Goal: Transaction & Acquisition: Book appointment/travel/reservation

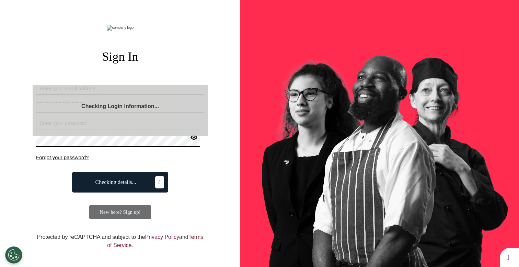
select select "**"
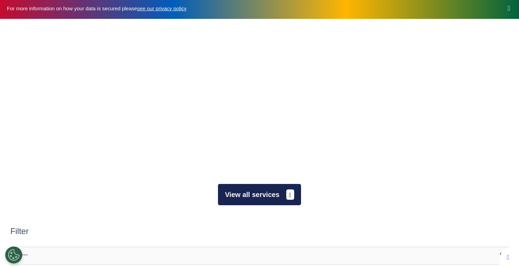
scroll to position [29, 0]
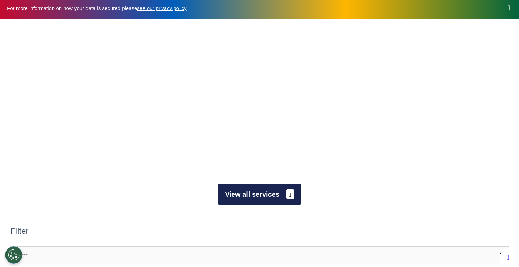
click at [256, 196] on button "View all services" at bounding box center [259, 194] width 83 height 21
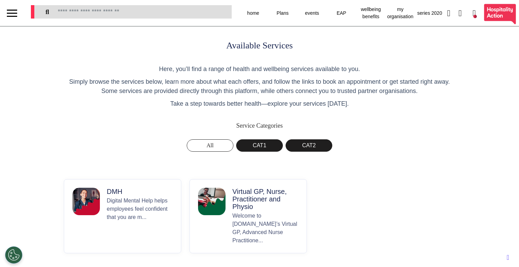
click at [229, 198] on button "Virtual GP, Nurse, Practitioner and Physio Welcome to Spectrum.Life’s Virtual G…" at bounding box center [247, 216] width 117 height 74
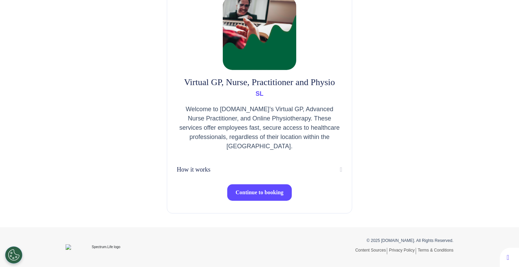
scroll to position [54, 0]
click at [247, 193] on span "Continue to booking" at bounding box center [259, 192] width 48 height 6
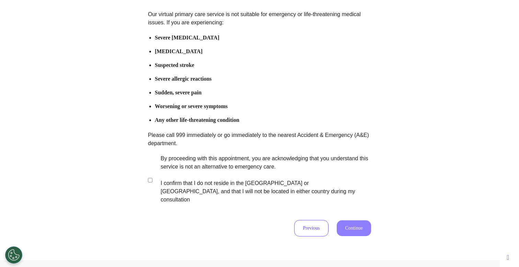
scroll to position [101, 0]
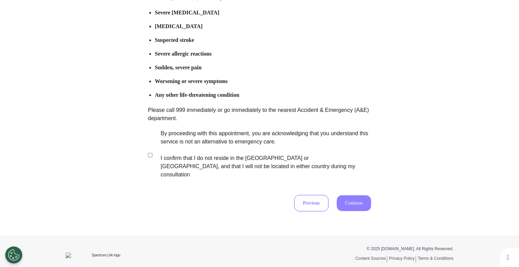
click at [218, 146] on label "By proceeding with this appointment, you are acknowledging that you understand …" at bounding box center [261, 153] width 215 height 49
click at [358, 195] on button "Continue" at bounding box center [354, 203] width 34 height 16
click at [363, 195] on button "Continue" at bounding box center [354, 203] width 34 height 16
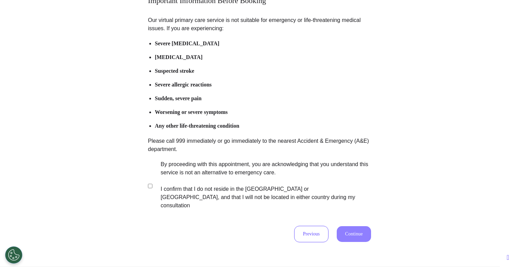
scroll to position [70, 0]
click at [348, 226] on button "Continue" at bounding box center [354, 234] width 34 height 16
click at [345, 226] on button "Continue" at bounding box center [354, 234] width 34 height 16
click at [349, 226] on button "Continue" at bounding box center [354, 234] width 34 height 16
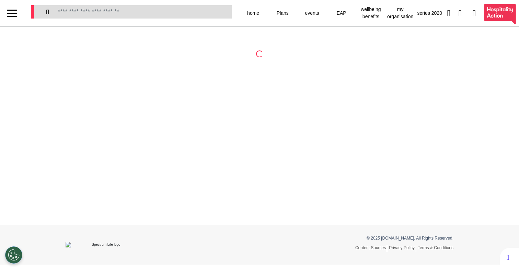
select select "**"
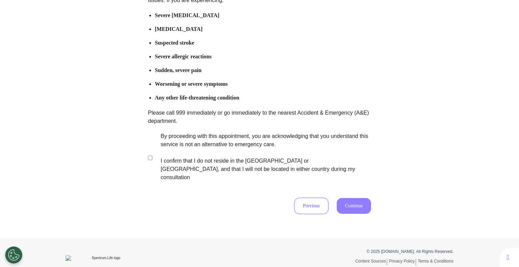
scroll to position [101, 0]
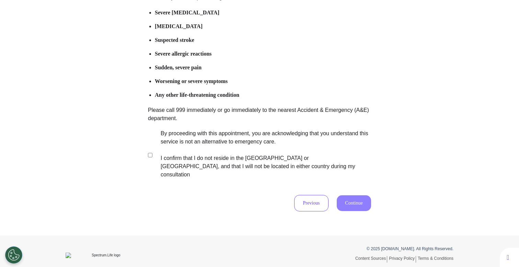
click at [239, 142] on label "By proceeding with this appointment, you are acknowledging that you understand …" at bounding box center [261, 153] width 215 height 49
click at [353, 195] on button "Continue" at bounding box center [354, 203] width 34 height 16
click at [356, 195] on button "Continue" at bounding box center [354, 203] width 34 height 16
click at [340, 195] on button "Continue" at bounding box center [354, 203] width 34 height 16
click at [360, 195] on button "Continue" at bounding box center [354, 203] width 34 height 16
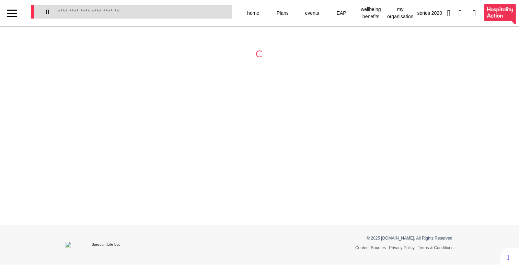
select select "**"
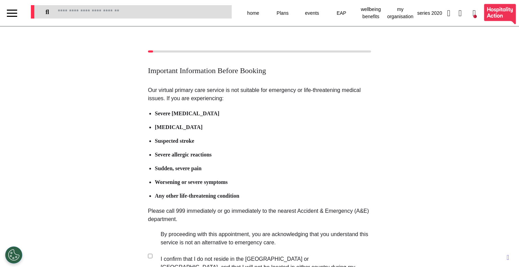
scroll to position [101, 0]
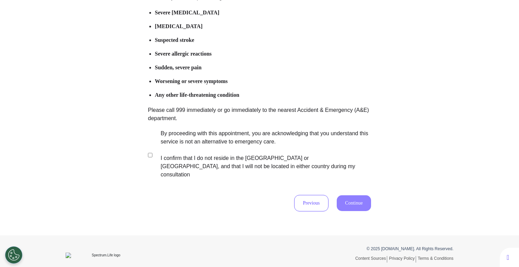
click at [200, 125] on p "Our virtual primary care service is not suitable for emergency or life-threaten…" at bounding box center [259, 82] width 223 height 195
click at [203, 147] on label "By proceeding with this appointment, you are acknowledging that you understand …" at bounding box center [261, 153] width 215 height 49
click at [354, 195] on button "Continue" at bounding box center [354, 203] width 34 height 16
click at [346, 195] on button "Continue" at bounding box center [354, 203] width 34 height 16
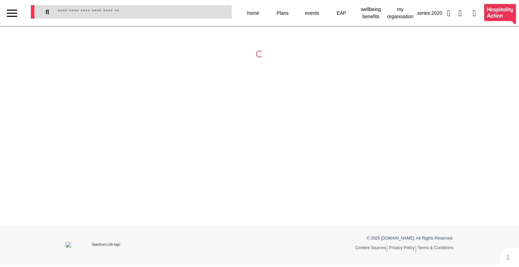
select select "**"
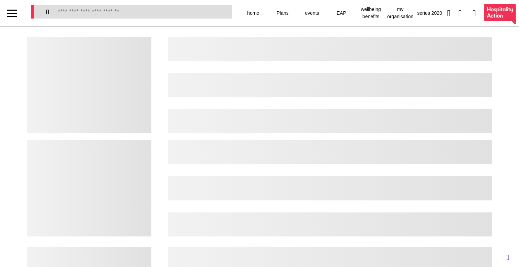
select select "**"
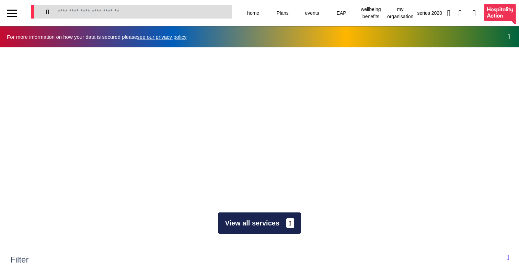
scroll to position [0, 259]
click at [254, 217] on button "View all services" at bounding box center [259, 222] width 83 height 21
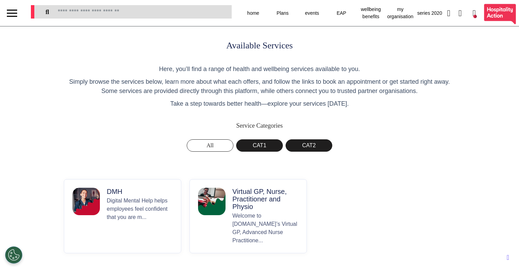
click at [246, 217] on p "Welcome to Spectrum.Life’s Virtual GP, Advanced Nurse Practitione..." at bounding box center [265, 228] width 66 height 33
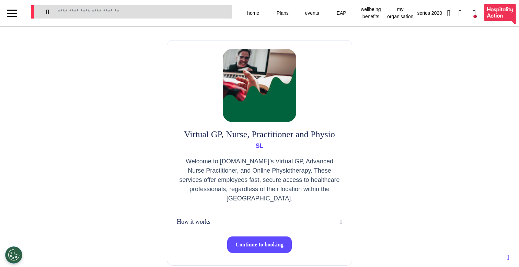
click at [247, 251] on button "Continue to booking" at bounding box center [259, 244] width 65 height 16
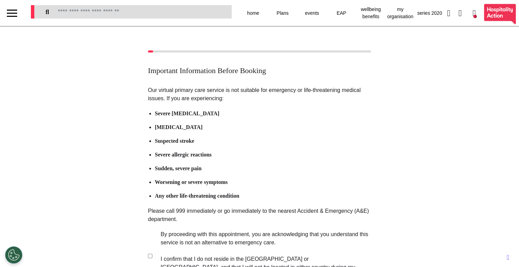
scroll to position [101, 0]
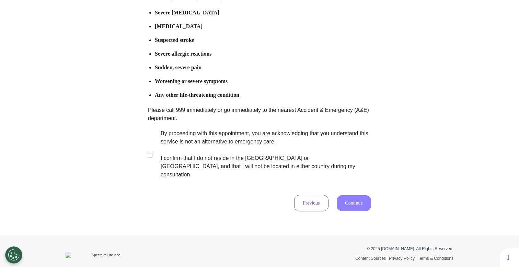
click at [223, 144] on label "By proceeding with this appointment, you are acknowledging that you understand …" at bounding box center [261, 153] width 215 height 49
click at [347, 203] on div "Previous Continue" at bounding box center [259, 203] width 223 height 16
click at [351, 195] on button "Continue" at bounding box center [354, 203] width 34 height 16
click at [350, 195] on button "Continue" at bounding box center [354, 203] width 34 height 16
click at [320, 195] on button "Previous" at bounding box center [311, 203] width 34 height 16
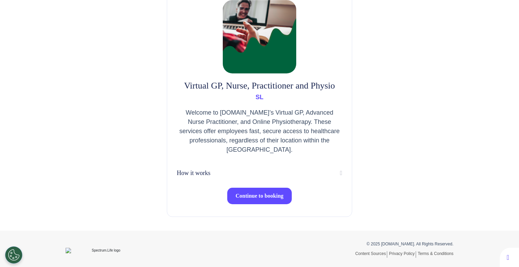
scroll to position [54, 0]
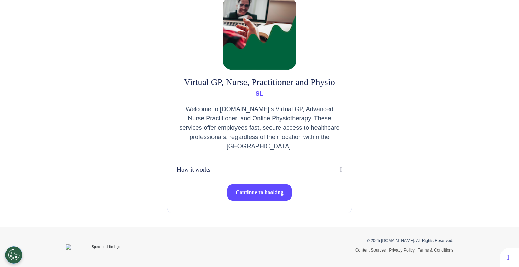
click at [251, 189] on span "Continue to booking" at bounding box center [259, 192] width 48 height 6
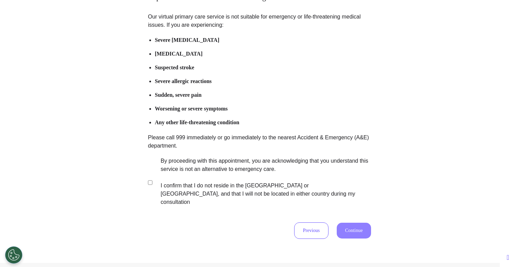
scroll to position [101, 0]
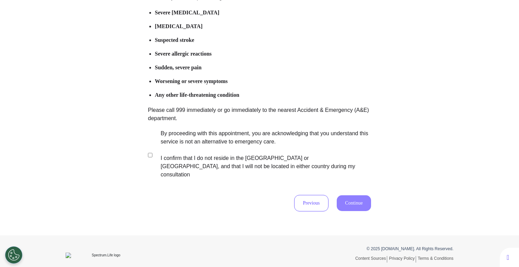
click at [212, 151] on label "By proceeding with this appointment, you are acknowledging that you understand …" at bounding box center [261, 153] width 215 height 49
click at [352, 195] on button "Continue" at bounding box center [354, 203] width 34 height 16
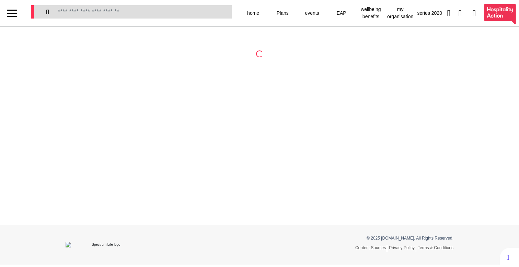
select select "**"
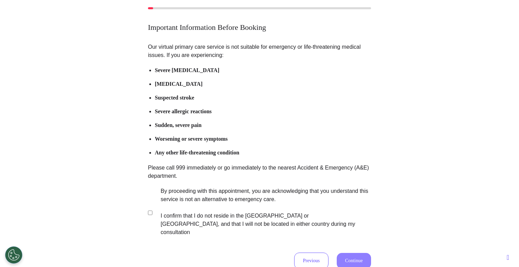
scroll to position [91, 0]
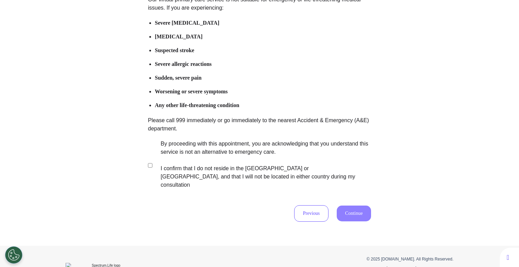
click at [203, 177] on label "By proceeding with this appointment, you are acknowledging that you understand …" at bounding box center [261, 164] width 215 height 49
click at [346, 206] on button "Continue" at bounding box center [354, 214] width 34 height 16
click at [354, 206] on button "Continue" at bounding box center [354, 214] width 34 height 16
click at [362, 206] on button "Continue" at bounding box center [354, 214] width 34 height 16
click at [249, 161] on label "By proceeding with this appointment, you are acknowledging that you understand …" at bounding box center [261, 164] width 215 height 49
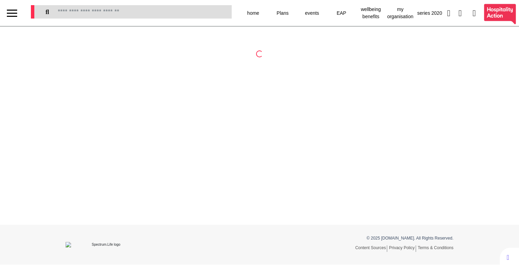
select select "**"
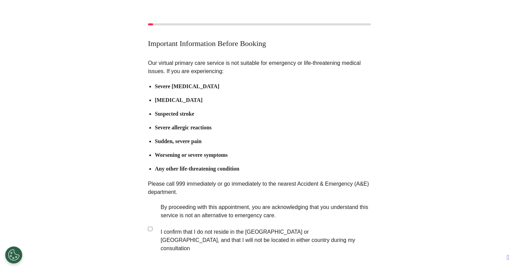
click at [219, 202] on p "Our virtual primary care service is not suitable for emergency or life-threaten…" at bounding box center [259, 156] width 223 height 195
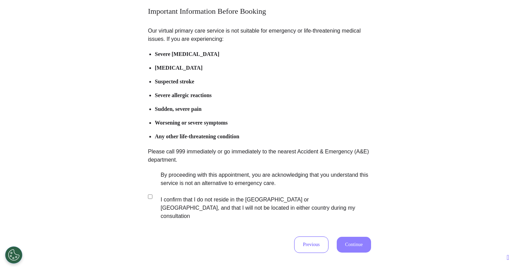
scroll to position [101, 0]
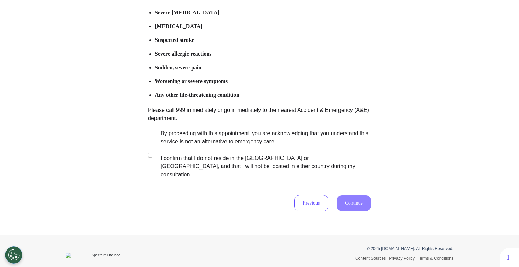
click at [247, 155] on label "By proceeding with this appointment, you are acknowledging that you understand …" at bounding box center [261, 153] width 215 height 49
click at [352, 195] on button "Continue" at bounding box center [354, 203] width 34 height 16
click at [179, 143] on label "By proceeding with this appointment, you are acknowledging that you understand …" at bounding box center [261, 153] width 215 height 49
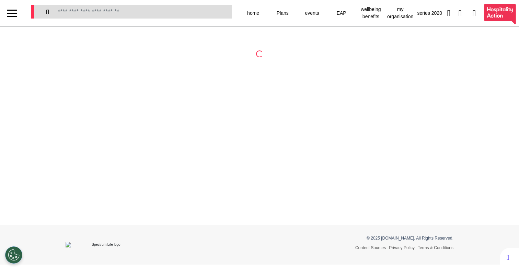
select select "**"
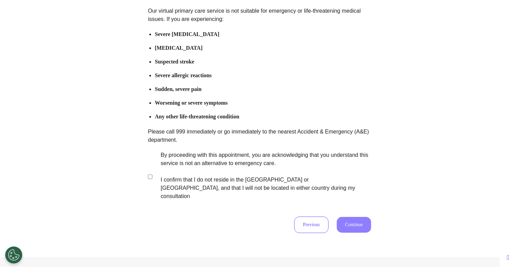
scroll to position [101, 0]
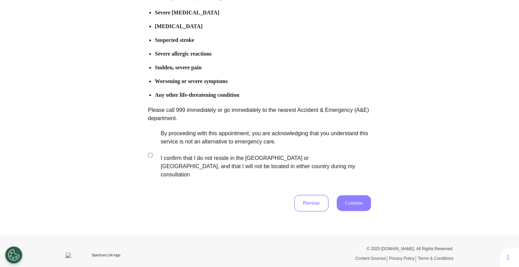
click at [264, 151] on label "By proceeding with this appointment, you are acknowledging that you understand …" at bounding box center [261, 153] width 215 height 49
click at [349, 195] on button "Continue" at bounding box center [354, 203] width 34 height 16
click at [345, 195] on button "Continue" at bounding box center [354, 203] width 34 height 16
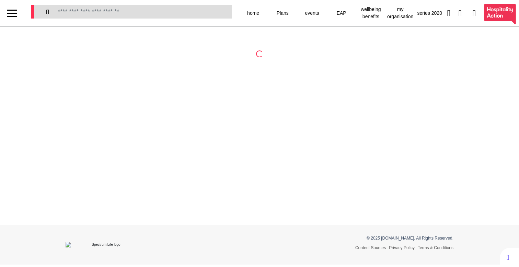
select select "**"
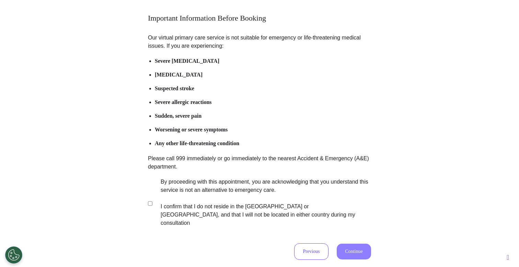
scroll to position [101, 0]
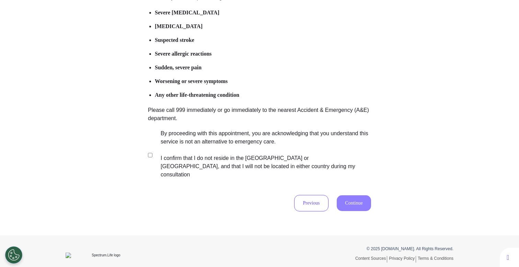
click at [222, 146] on label "By proceeding with this appointment, you are acknowledging that you understand …" at bounding box center [261, 153] width 215 height 49
click at [354, 195] on button "Continue" at bounding box center [354, 203] width 34 height 16
click at [365, 181] on div "Our virtual primary care service is not suitable for emergency or life-threaten…" at bounding box center [259, 98] width 223 height 226
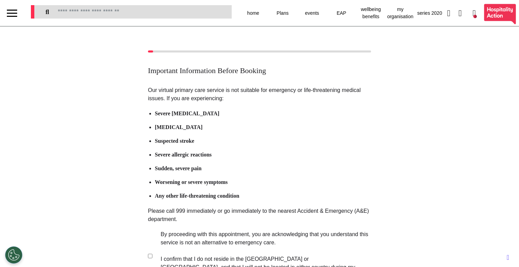
click at [13, 16] on div at bounding box center [12, 16] width 10 height 1
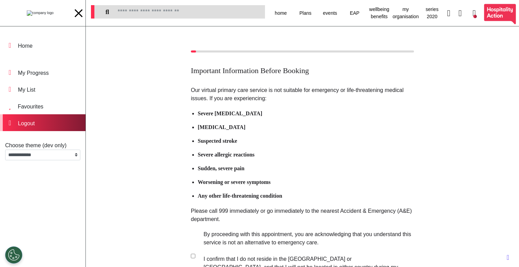
click at [53, 116] on div "Logout" at bounding box center [42, 122] width 85 height 17
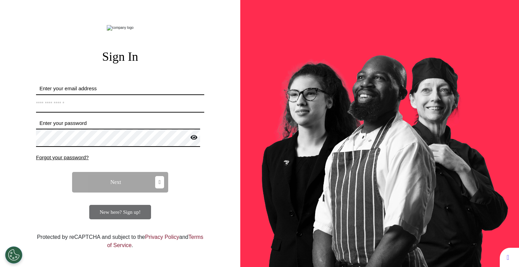
click at [80, 113] on input "Enter your email address" at bounding box center [120, 103] width 168 height 18
type input "**********"
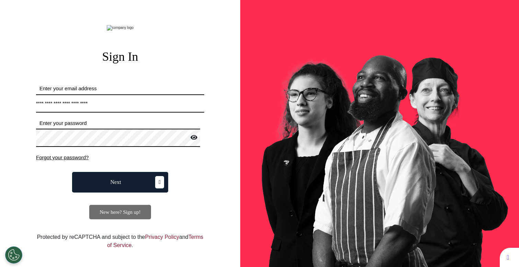
click at [129, 192] on button "Next" at bounding box center [120, 182] width 96 height 21
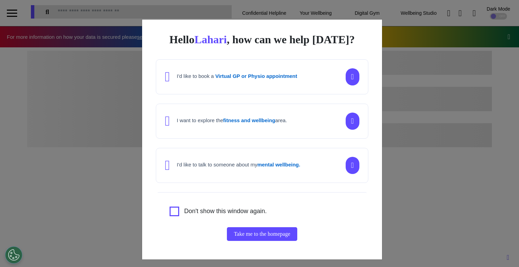
click at [119, 173] on div "Hello Lahari , how can we help today? I'd like to book a Virtual GP or Physio a…" at bounding box center [259, 133] width 519 height 267
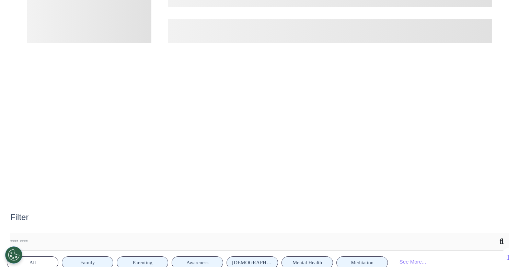
scroll to position [108, 0]
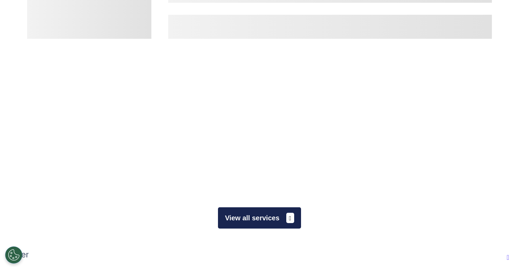
click at [237, 226] on button "View all services" at bounding box center [259, 217] width 83 height 21
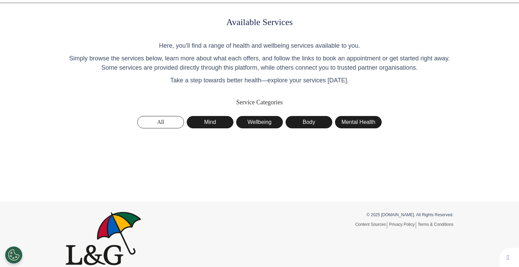
scroll to position [32, 0]
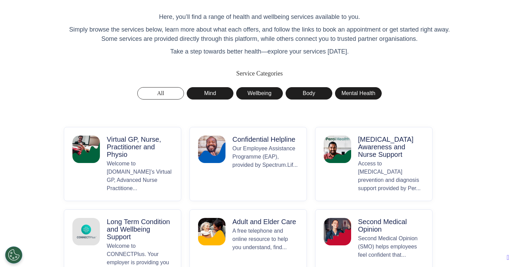
click at [129, 169] on p "Welcome to [DOMAIN_NAME]’s Virtual GP, Advanced Nurse Practitione..." at bounding box center [140, 176] width 66 height 33
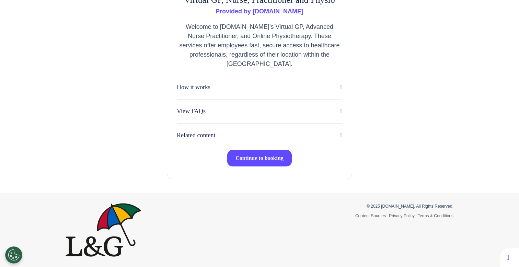
click at [266, 159] on span "Continue to booking" at bounding box center [259, 158] width 48 height 6
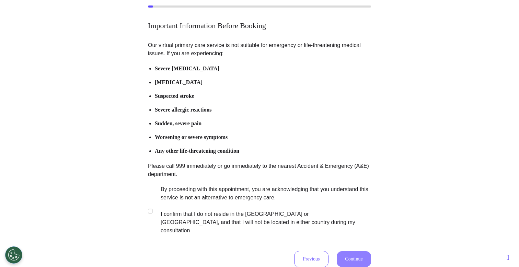
scroll to position [81, 0]
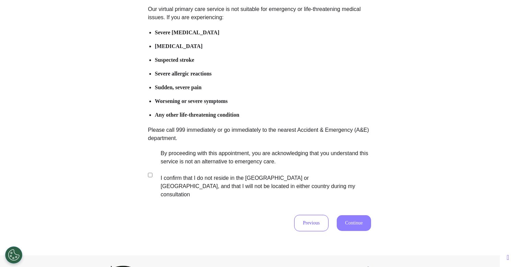
click at [246, 164] on label "By proceeding with this appointment, you are acknowledging that you understand …" at bounding box center [261, 173] width 215 height 49
click at [349, 215] on button "Continue" at bounding box center [354, 223] width 34 height 16
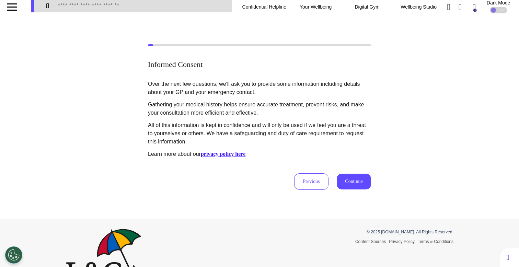
scroll to position [0, 0]
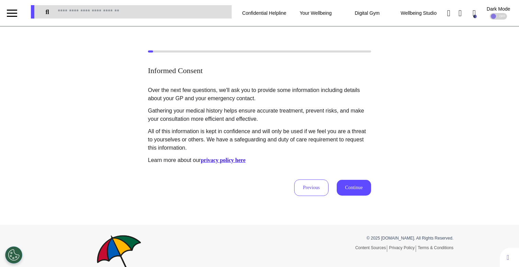
click at [15, 17] on div at bounding box center [12, 13] width 10 height 11
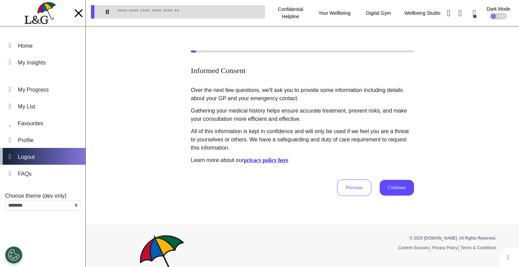
click at [52, 150] on div "Logout" at bounding box center [42, 156] width 85 height 17
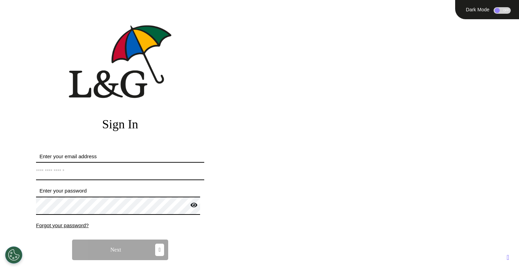
click at [88, 171] on input "Enter your email address" at bounding box center [120, 171] width 168 height 18
type input "**********"
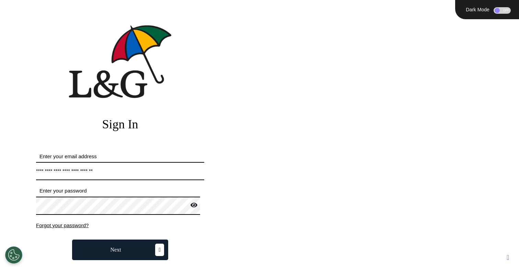
click at [134, 248] on button "Next" at bounding box center [120, 249] width 96 height 21
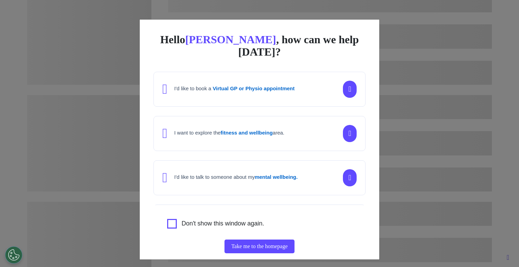
scroll to position [400, 0]
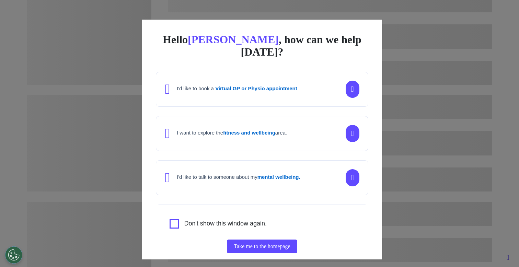
click at [422, 154] on div "Hello [PERSON_NAME] , how can we help [DATE]? I'd like to book a Virtual GP or …" at bounding box center [259, 133] width 519 height 267
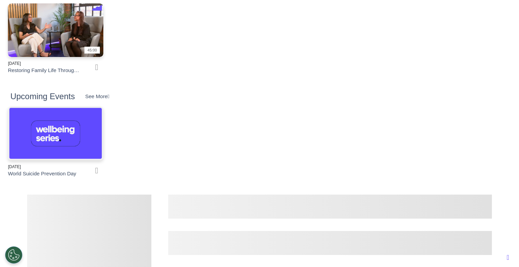
scroll to position [442, 0]
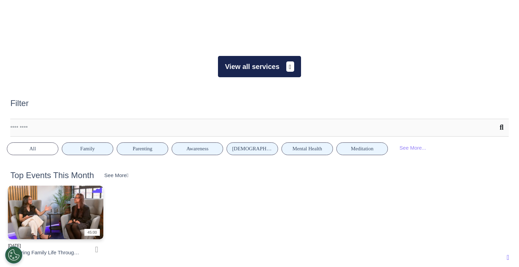
click at [276, 73] on button "View all services" at bounding box center [259, 66] width 83 height 21
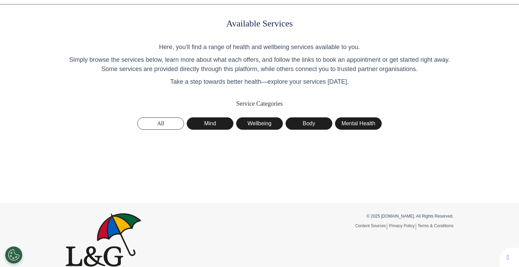
scroll to position [23, 0]
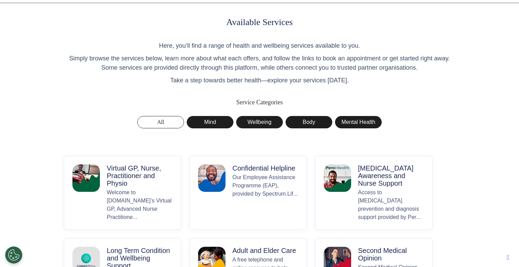
click at [119, 199] on p "Welcome to [DOMAIN_NAME]’s Virtual GP, Advanced Nurse Practitione..." at bounding box center [140, 204] width 66 height 33
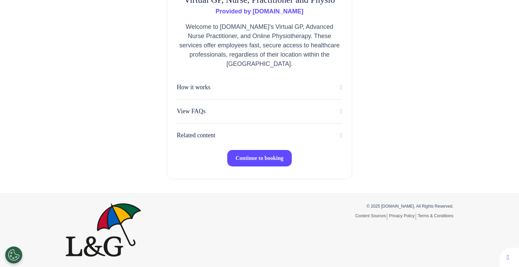
click at [247, 159] on span "Continue to booking" at bounding box center [259, 158] width 48 height 6
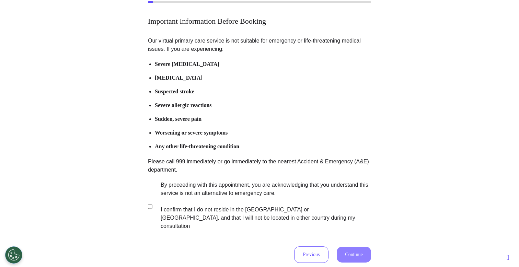
scroll to position [95, 0]
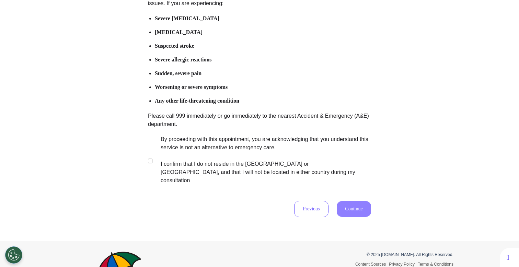
click at [220, 161] on label "By proceeding with this appointment, you are acknowledging that you understand …" at bounding box center [261, 159] width 215 height 49
click at [354, 204] on button "Continue" at bounding box center [354, 209] width 34 height 16
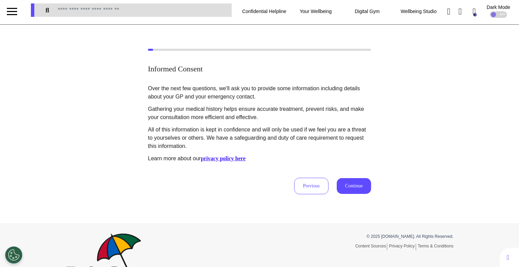
scroll to position [0, 0]
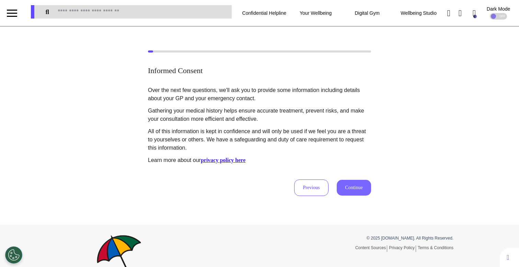
click at [350, 191] on button "Continue" at bounding box center [354, 188] width 34 height 16
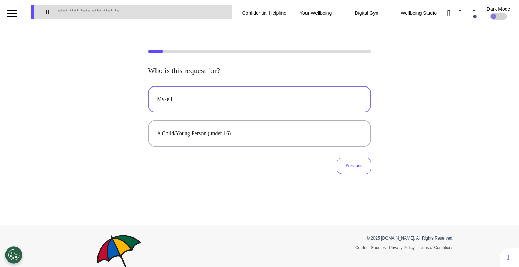
click at [237, 109] on button "Myself" at bounding box center [259, 99] width 223 height 26
select select "****"
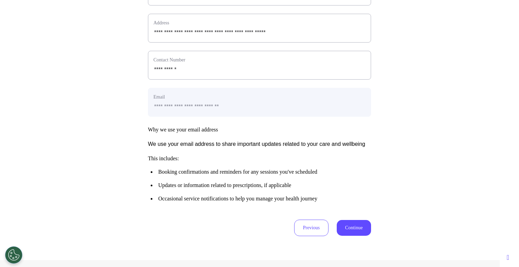
scroll to position [260, 0]
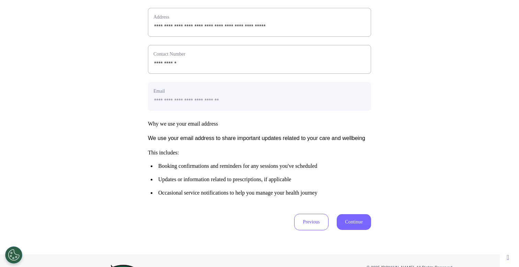
click at [351, 230] on button "Continue" at bounding box center [354, 222] width 34 height 16
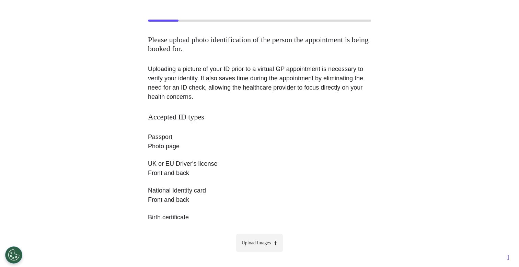
scroll to position [57, 0]
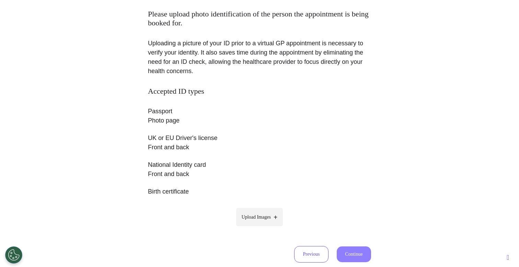
click at [249, 212] on label "Upload Images" at bounding box center [259, 217] width 47 height 18
click at [249, 228] on input "Upload Images" at bounding box center [259, 231] width 65 height 7
type input "**********"
click at [246, 222] on label "Upload Images" at bounding box center [259, 217] width 47 height 18
click at [246, 228] on input "Upload Images" at bounding box center [259, 231] width 65 height 7
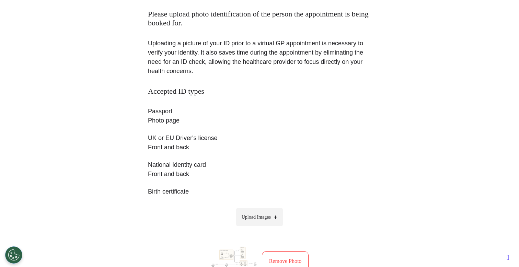
type input "**********"
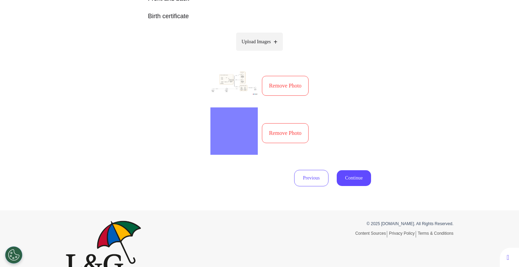
scroll to position [250, 0]
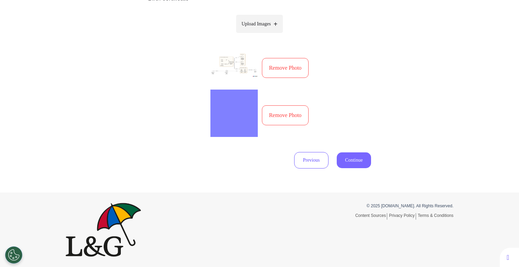
click at [346, 162] on button "Continue" at bounding box center [354, 160] width 34 height 16
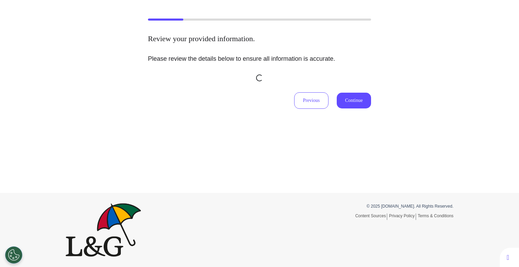
scroll to position [158, 0]
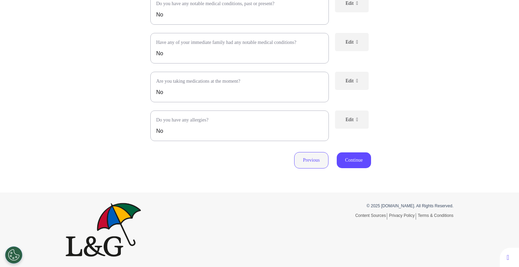
click at [316, 162] on button "Previous" at bounding box center [311, 160] width 34 height 16
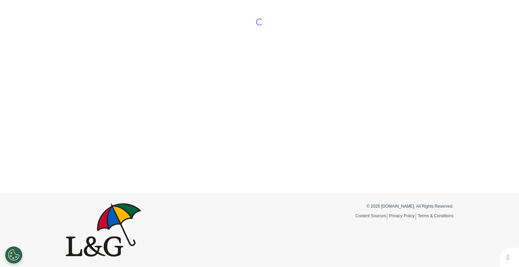
scroll to position [165, 0]
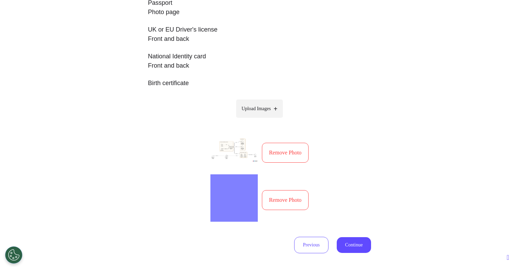
click at [289, 171] on div "Remove Photo" at bounding box center [259, 196] width 98 height 58
click at [294, 162] on button "Remove Photo" at bounding box center [285, 153] width 47 height 20
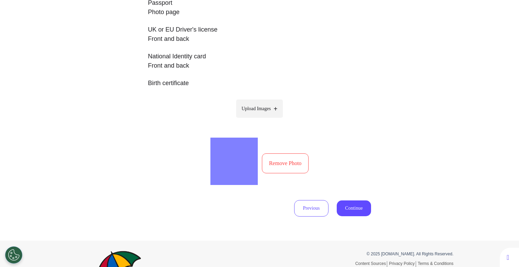
click at [294, 162] on button "Remove Photo" at bounding box center [285, 163] width 47 height 20
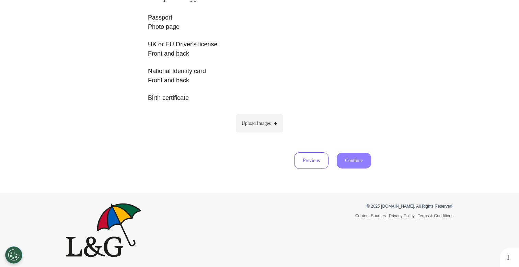
click at [262, 124] on span "Upload Images" at bounding box center [256, 123] width 29 height 7
click at [262, 134] on input "Upload Images" at bounding box center [259, 137] width 65 height 7
type input "**********"
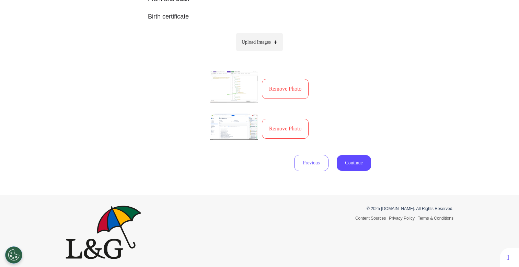
scroll to position [234, 0]
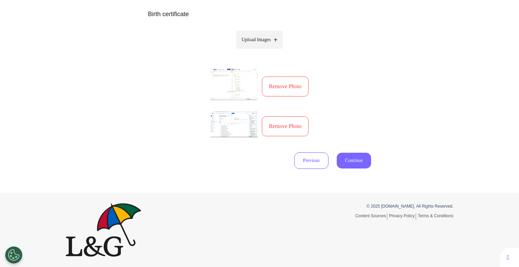
click at [353, 163] on button "Continue" at bounding box center [354, 161] width 34 height 16
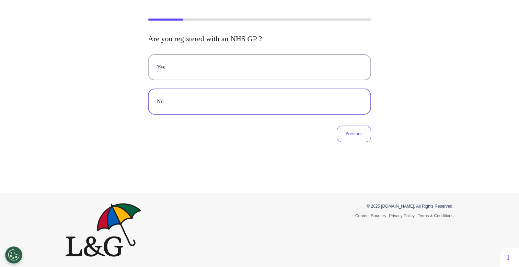
scroll to position [0, 0]
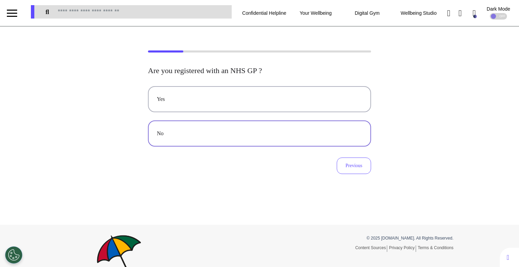
click at [234, 138] on button "No" at bounding box center [259, 133] width 223 height 26
click at [137, 127] on div "Are you registered with an NHS GP ? Yes No Previous" at bounding box center [259, 112] width 519 height 124
click at [206, 138] on div "No" at bounding box center [259, 133] width 205 height 8
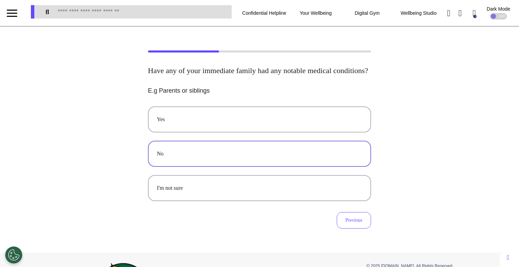
click at [245, 158] on div "No" at bounding box center [259, 154] width 205 height 8
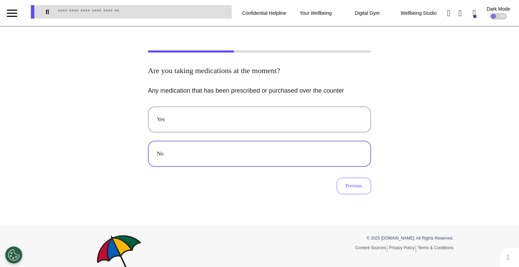
click at [182, 149] on button "No" at bounding box center [259, 154] width 223 height 26
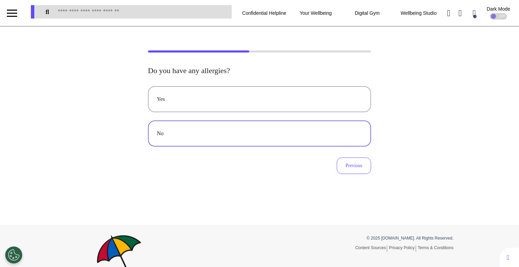
click at [246, 132] on div "No" at bounding box center [259, 133] width 205 height 8
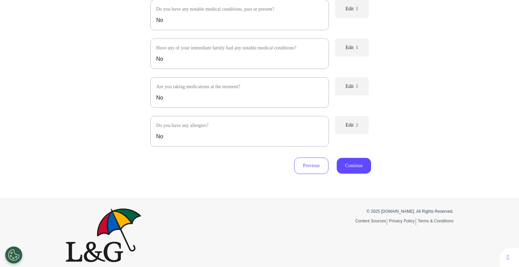
scroll to position [158, 0]
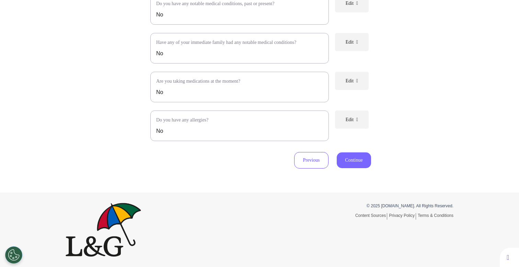
click at [364, 164] on button "Continue" at bounding box center [354, 160] width 34 height 16
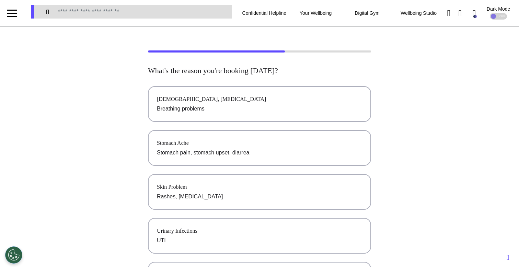
scroll to position [1, 0]
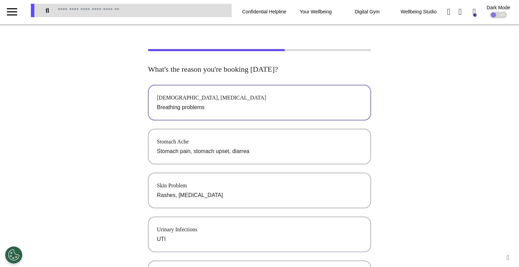
click at [281, 107] on p "Breathing problems" at bounding box center [259, 107] width 205 height 8
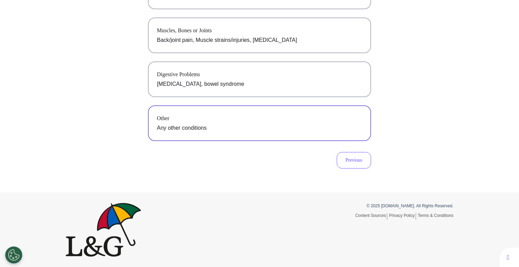
scroll to position [0, 0]
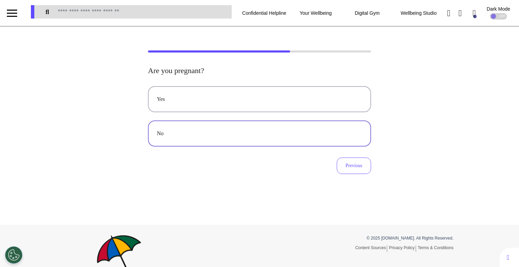
click at [271, 133] on div "No" at bounding box center [259, 133] width 205 height 8
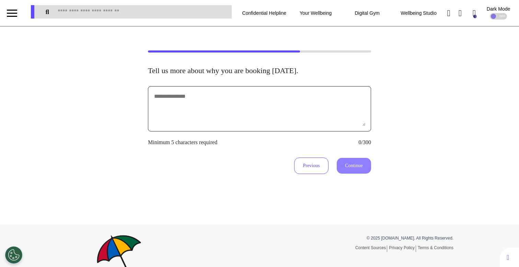
click at [271, 113] on textarea at bounding box center [259, 109] width 212 height 34
type textarea "*******"
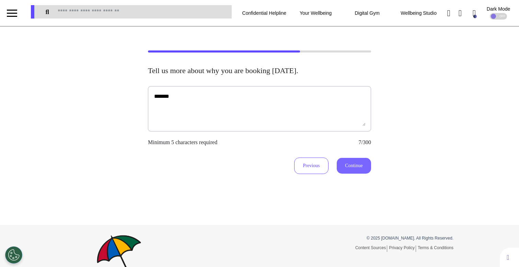
click at [358, 168] on button "Continue" at bounding box center [354, 166] width 34 height 16
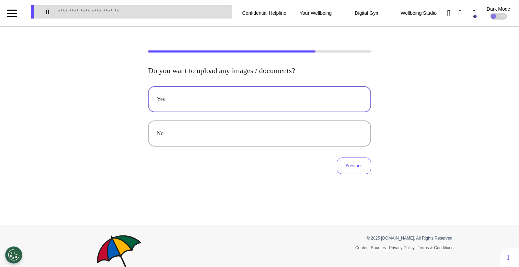
click at [224, 92] on button "Yes" at bounding box center [259, 99] width 223 height 26
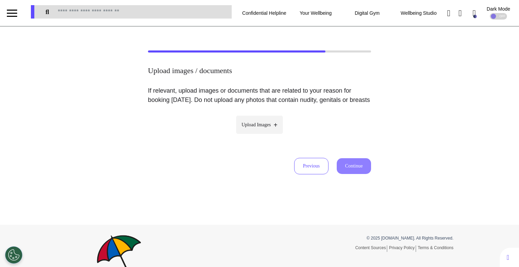
click at [271, 131] on label "Upload Images" at bounding box center [259, 125] width 47 height 18
click at [271, 136] on input "Upload Images" at bounding box center [259, 139] width 65 height 7
type input "**********"
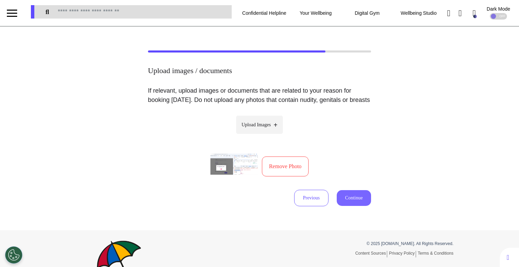
click at [353, 206] on button "Continue" at bounding box center [354, 198] width 34 height 16
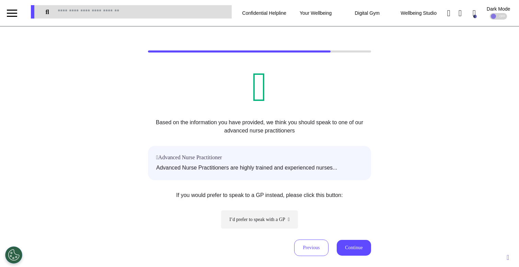
click at [367, 241] on div "Previous Continue" at bounding box center [259, 247] width 223 height 16
click at [362, 246] on button "Continue" at bounding box center [354, 248] width 34 height 16
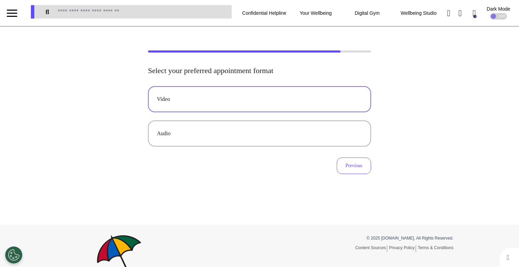
click at [255, 105] on button "Video" at bounding box center [259, 99] width 223 height 26
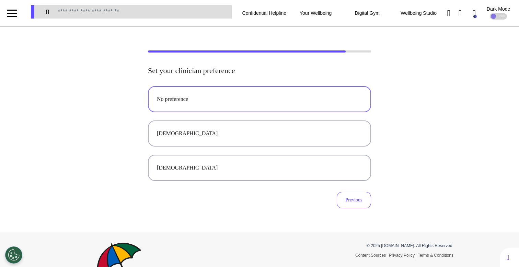
click at [264, 108] on button "No preference" at bounding box center [259, 99] width 223 height 26
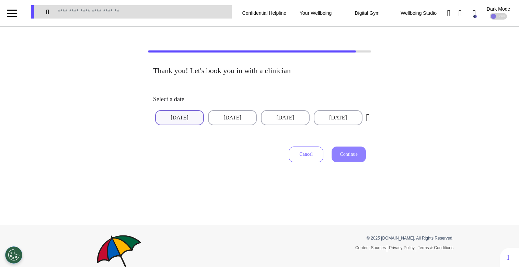
click at [179, 121] on button "[DATE]" at bounding box center [179, 117] width 49 height 15
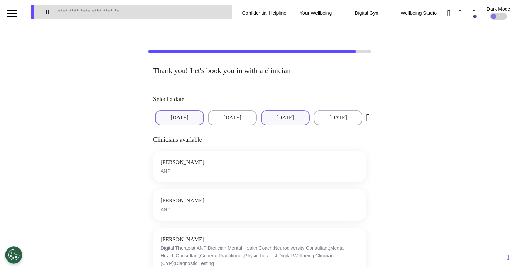
click at [268, 119] on button "[DATE]" at bounding box center [285, 117] width 49 height 15
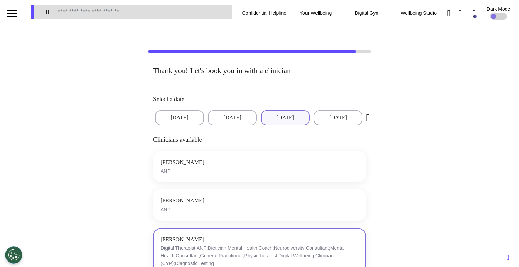
click at [168, 239] on span "[PERSON_NAME]" at bounding box center [183, 239] width 44 height 6
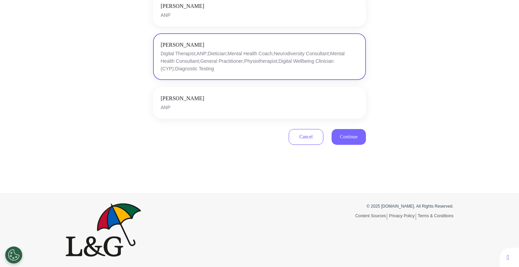
click at [347, 139] on span "Continue" at bounding box center [348, 136] width 17 height 5
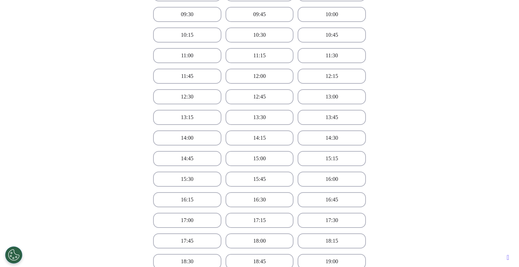
scroll to position [225, 0]
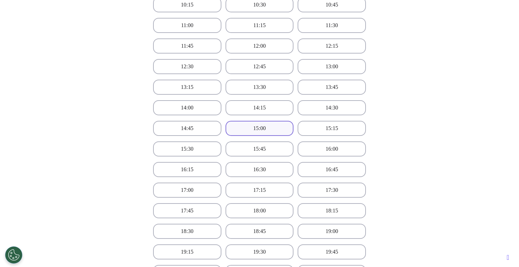
click at [244, 131] on button "15:00" at bounding box center [259, 128] width 68 height 15
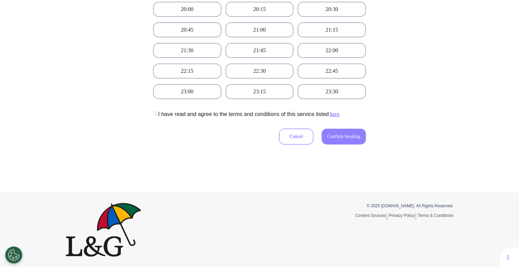
click at [157, 116] on icon at bounding box center [155, 113] width 4 height 7
click at [336, 142] on button "Confirm booking" at bounding box center [343, 137] width 44 height 16
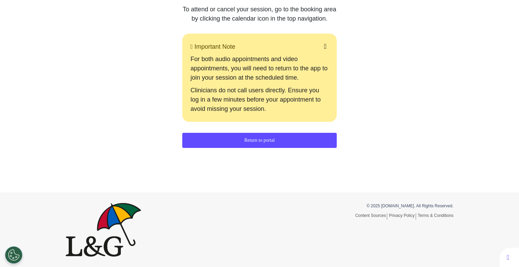
scroll to position [0, 0]
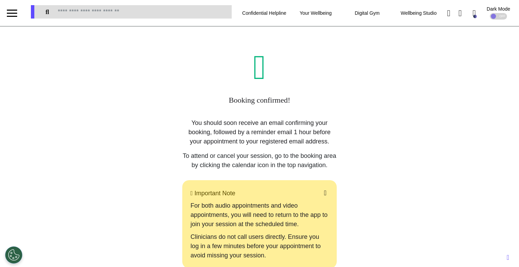
click at [12, 17] on div at bounding box center [12, 13] width 10 height 11
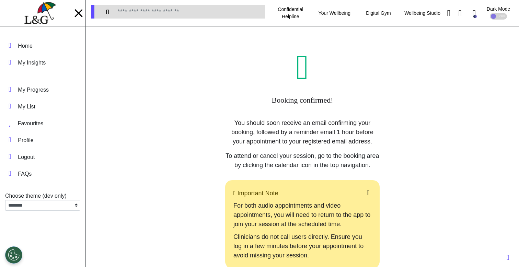
click at [33, 22] on img at bounding box center [39, 13] width 31 height 22
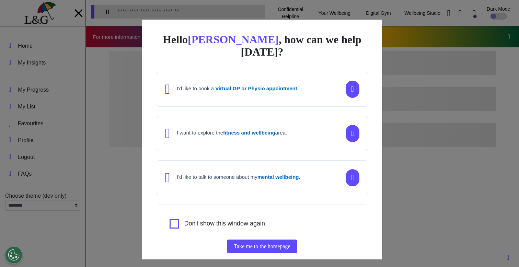
click at [409, 154] on div "Hello [PERSON_NAME] , how can we help [DATE]? I'd like to book a Virtual GP or …" at bounding box center [259, 133] width 519 height 267
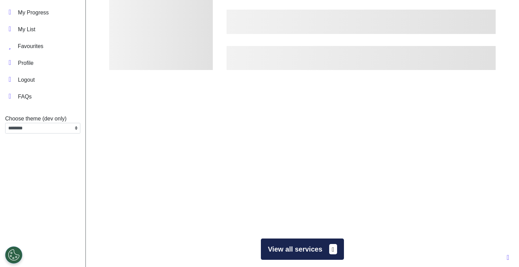
scroll to position [82, 0]
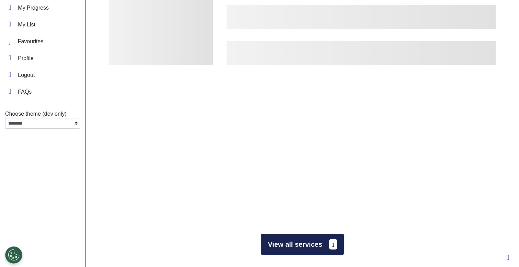
click at [288, 242] on button "View all services" at bounding box center [302, 244] width 83 height 21
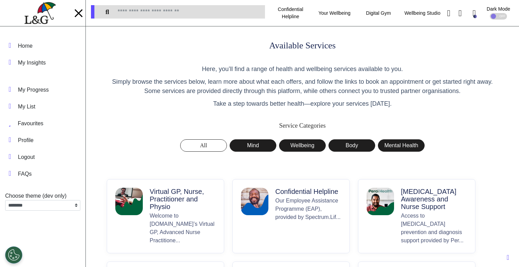
click at [178, 222] on p "Welcome to [DOMAIN_NAME]’s Virtual GP, Advanced Nurse Practitione..." at bounding box center [183, 228] width 66 height 33
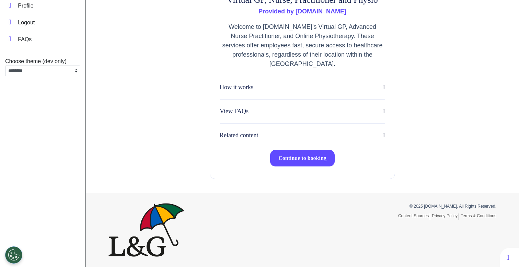
click at [305, 163] on button "Continue to booking" at bounding box center [302, 158] width 65 height 16
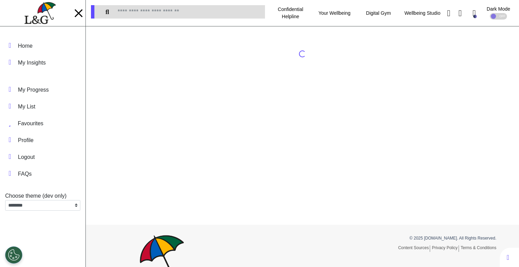
click at [77, 13] on div at bounding box center [78, 13] width 10 height 1
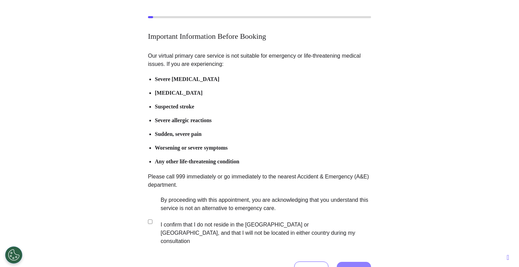
scroll to position [78, 0]
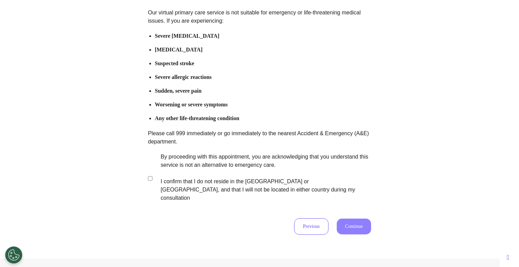
click at [216, 173] on label "By proceeding with this appointment, you are acknowledging that you understand …" at bounding box center [261, 177] width 215 height 49
click at [345, 219] on button "Continue" at bounding box center [354, 227] width 34 height 16
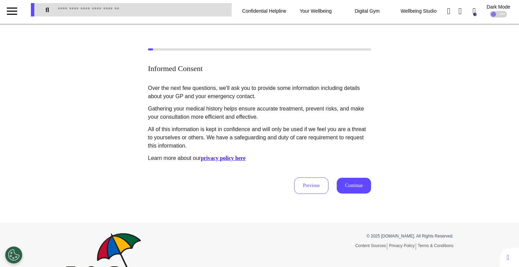
scroll to position [0, 0]
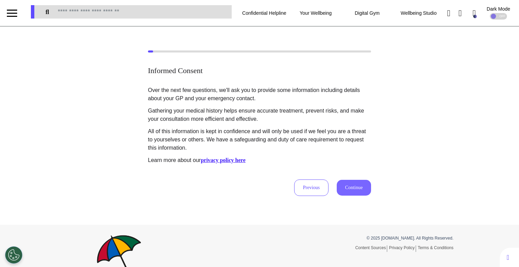
click at [348, 188] on button "Continue" at bounding box center [354, 188] width 34 height 16
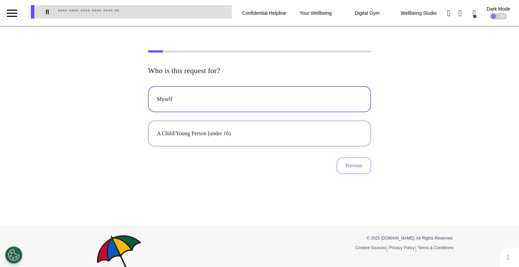
click at [296, 102] on div "Myself" at bounding box center [259, 99] width 205 height 8
select select "****"
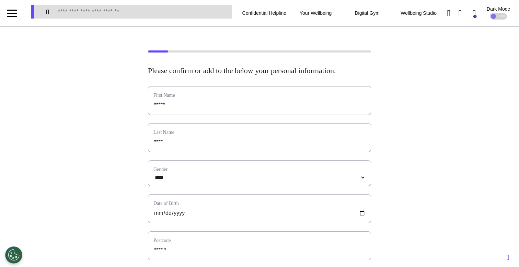
scroll to position [341, 0]
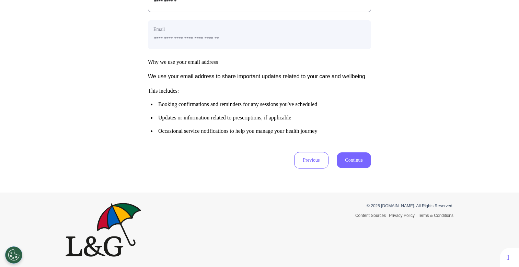
click at [339, 165] on button "Continue" at bounding box center [354, 160] width 34 height 16
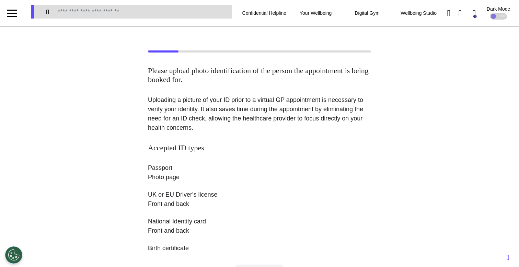
scroll to position [150, 0]
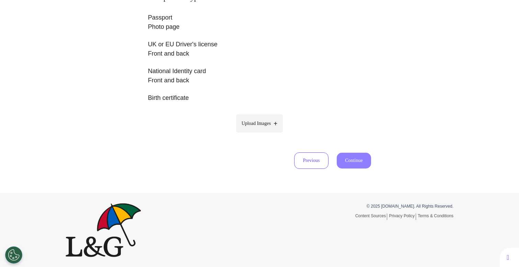
click at [259, 121] on span "Upload Images" at bounding box center [256, 123] width 29 height 7
click at [259, 134] on input "Upload Images" at bounding box center [259, 137] width 65 height 7
type input "**********"
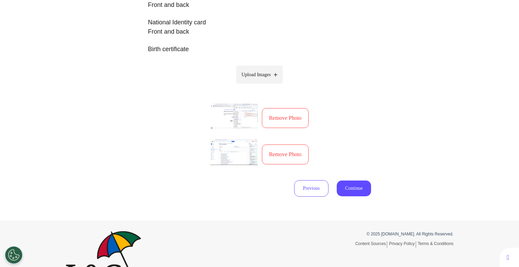
scroll to position [227, 0]
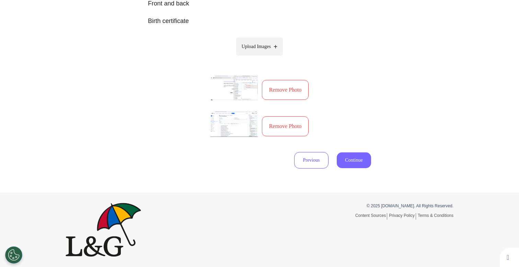
click at [350, 156] on button "Continue" at bounding box center [354, 160] width 34 height 16
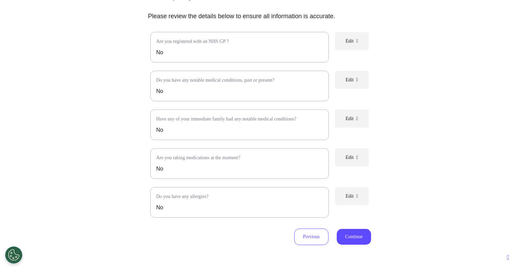
scroll to position [76, 0]
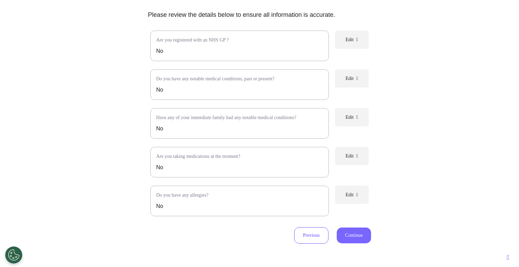
click at [357, 238] on button "Continue" at bounding box center [354, 235] width 34 height 16
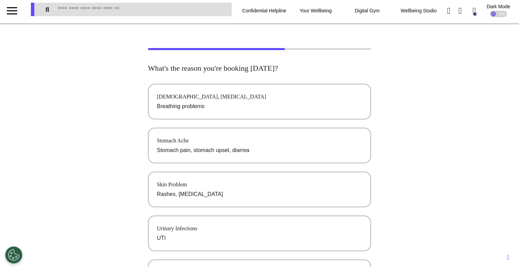
scroll to position [0, 0]
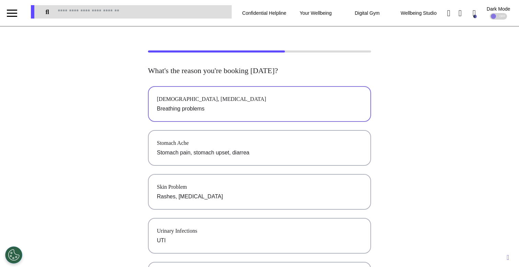
click at [288, 101] on div "[DEMOGRAPHIC_DATA], [MEDICAL_DATA]" at bounding box center [259, 99] width 205 height 8
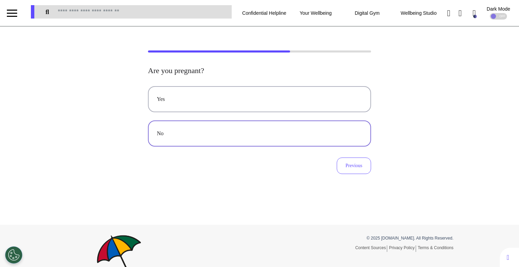
click at [221, 136] on div "No" at bounding box center [259, 133] width 205 height 8
click at [248, 73] on h2 "Are you pregnant?" at bounding box center [259, 70] width 223 height 9
click at [221, 139] on button "No" at bounding box center [259, 133] width 223 height 26
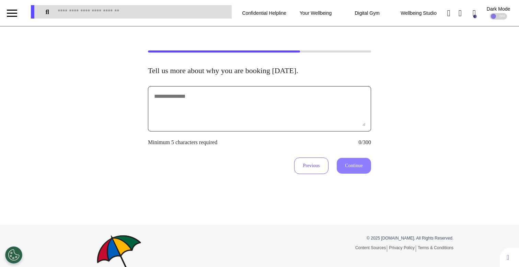
click at [252, 109] on textarea at bounding box center [259, 109] width 212 height 34
type textarea "**********"
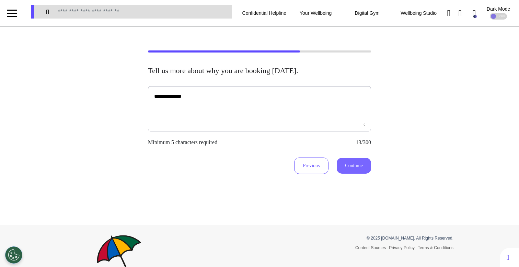
click at [352, 161] on button "Continue" at bounding box center [354, 166] width 34 height 16
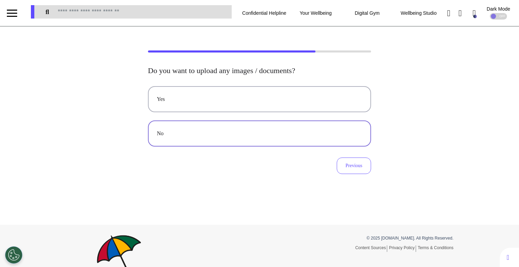
click at [218, 129] on button "No" at bounding box center [259, 133] width 223 height 26
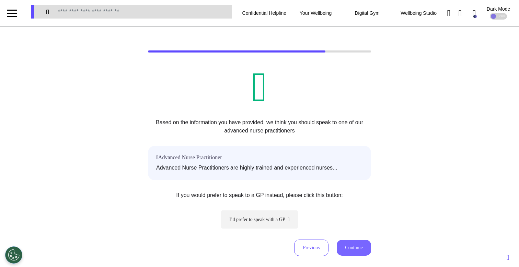
click at [367, 245] on button "Continue" at bounding box center [354, 248] width 34 height 16
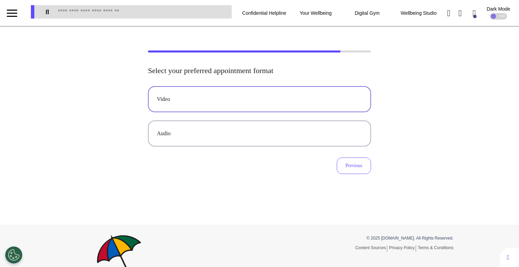
click at [282, 103] on button "Video" at bounding box center [259, 99] width 223 height 26
click at [245, 96] on div "Video" at bounding box center [259, 99] width 205 height 8
click at [233, 177] on div "Select your preferred appointment format Video Audio Previous" at bounding box center [259, 125] width 519 height 198
click at [251, 114] on div "Video Audio" at bounding box center [259, 116] width 223 height 60
click at [109, 124] on div "Select your preferred appointment format Video Audio Previous" at bounding box center [259, 112] width 519 height 124
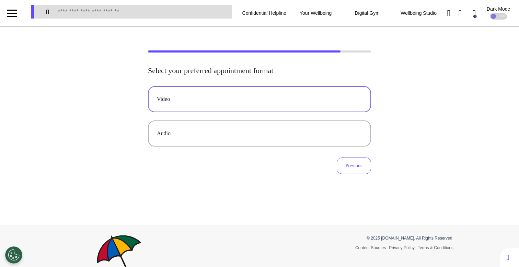
click at [190, 96] on div "Video" at bounding box center [259, 99] width 205 height 8
click at [88, 125] on div "Select your preferred appointment format Video Audio Previous" at bounding box center [259, 112] width 519 height 124
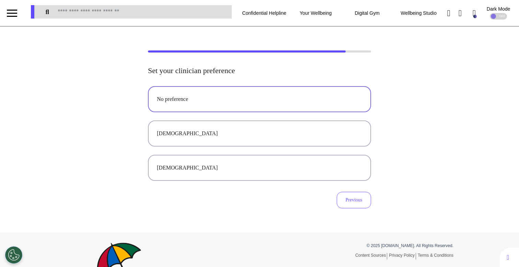
click at [196, 107] on button "No preference" at bounding box center [259, 99] width 223 height 26
click at [168, 163] on button "[DEMOGRAPHIC_DATA]" at bounding box center [259, 168] width 223 height 26
click at [211, 101] on div "No preference" at bounding box center [259, 99] width 205 height 8
click at [227, 142] on button "[DEMOGRAPHIC_DATA]" at bounding box center [259, 133] width 223 height 26
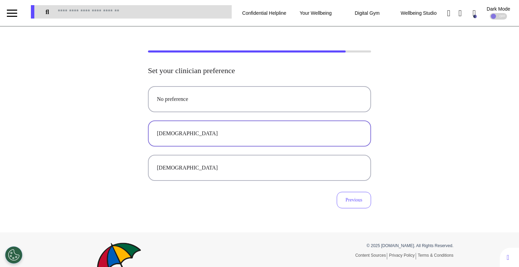
click at [227, 142] on button "[DEMOGRAPHIC_DATA]" at bounding box center [259, 133] width 223 height 26
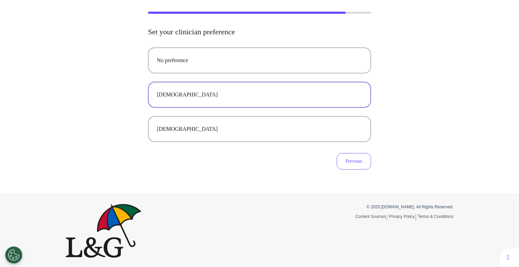
scroll to position [40, 0]
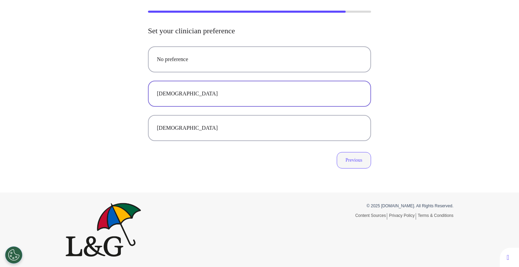
click at [353, 164] on button "Previous" at bounding box center [354, 160] width 34 height 16
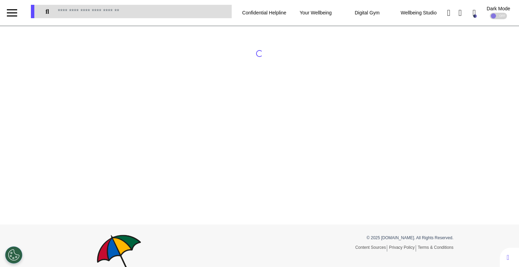
scroll to position [0, 0]
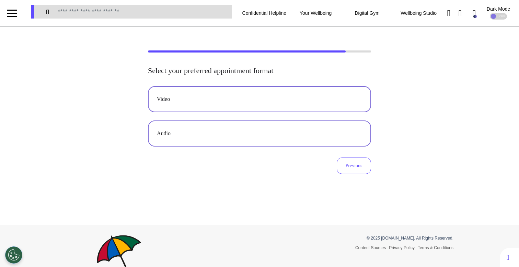
click at [255, 138] on button "Audio" at bounding box center [259, 133] width 223 height 26
click at [204, 133] on div "Audio" at bounding box center [259, 133] width 205 height 8
click at [238, 173] on div "Previous" at bounding box center [259, 165] width 223 height 16
click at [256, 136] on div "Audio" at bounding box center [259, 133] width 205 height 8
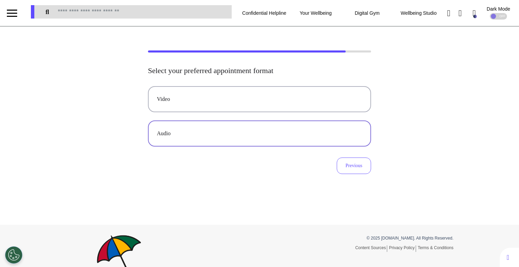
click at [256, 136] on div "Audio" at bounding box center [259, 133] width 205 height 8
click at [242, 105] on button "Video" at bounding box center [259, 99] width 223 height 26
click at [344, 165] on button "Previous" at bounding box center [354, 165] width 34 height 16
click at [267, 90] on button "Video" at bounding box center [259, 99] width 223 height 26
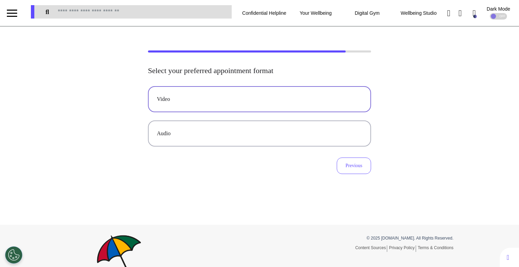
click at [267, 94] on button "Video" at bounding box center [259, 99] width 223 height 26
click at [355, 158] on button "Previous" at bounding box center [354, 165] width 34 height 16
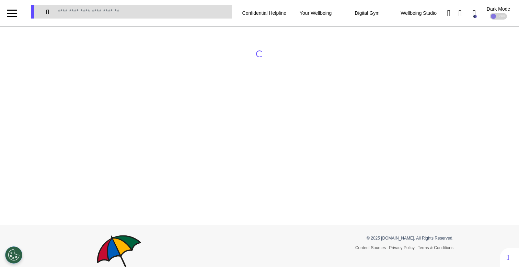
click at [404, 175] on div at bounding box center [259, 125] width 519 height 198
click at [403, 174] on div at bounding box center [259, 125] width 519 height 198
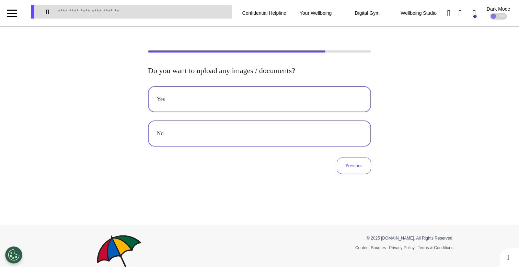
click at [261, 105] on button "Yes" at bounding box center [259, 99] width 223 height 26
click at [288, 140] on button "No" at bounding box center [259, 133] width 223 height 26
click at [284, 185] on div "Do you want to upload any images / documents? Yes No Previous" at bounding box center [259, 125] width 519 height 198
click at [302, 130] on div "No" at bounding box center [259, 133] width 205 height 8
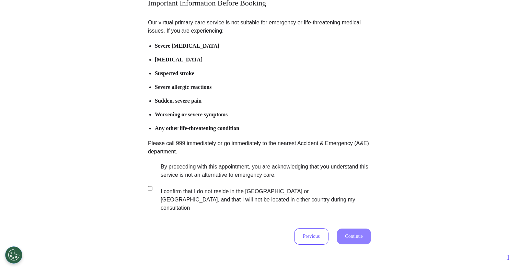
scroll to position [136, 0]
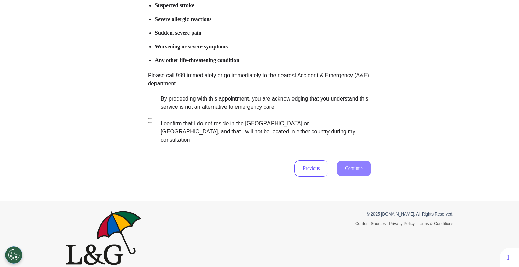
click at [249, 124] on label "By proceeding with this appointment, you are acknowledging that you understand …" at bounding box center [261, 119] width 215 height 49
click at [354, 162] on button "Continue" at bounding box center [354, 169] width 34 height 16
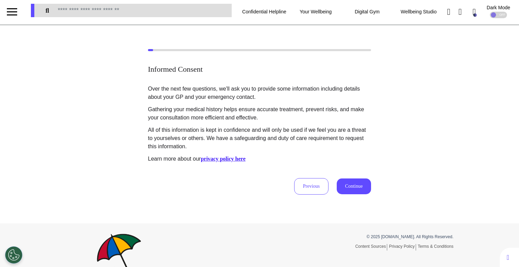
scroll to position [0, 0]
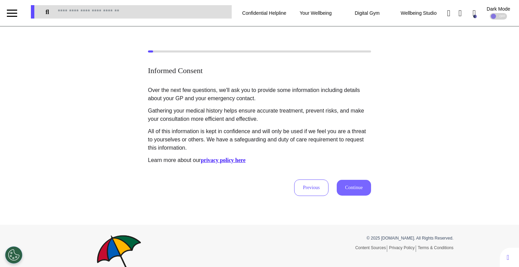
click at [343, 194] on button "Continue" at bounding box center [354, 188] width 34 height 16
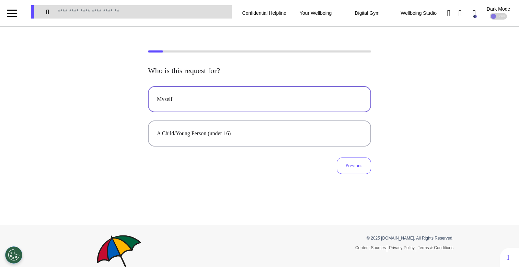
click at [172, 104] on button "Myself" at bounding box center [259, 99] width 223 height 26
select select "****"
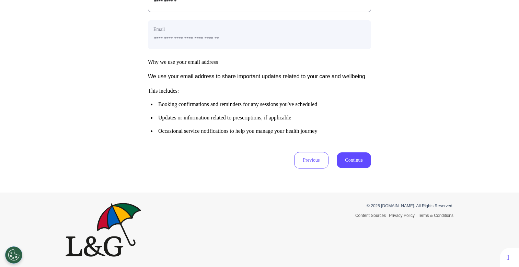
scroll to position [341, 0]
click at [364, 165] on button "Continue" at bounding box center [354, 160] width 34 height 16
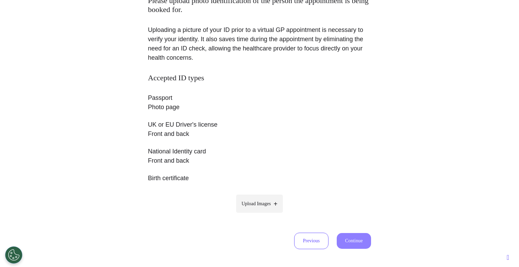
scroll to position [74, 0]
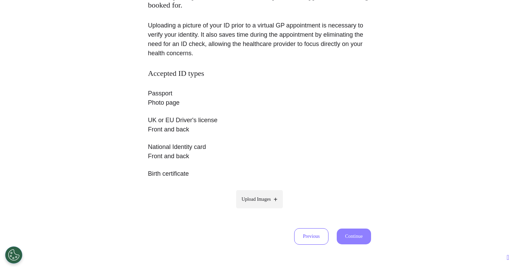
click at [259, 195] on label "Upload Images" at bounding box center [259, 199] width 47 height 18
click at [259, 210] on input "Upload Images" at bounding box center [259, 213] width 65 height 7
type input "**********"
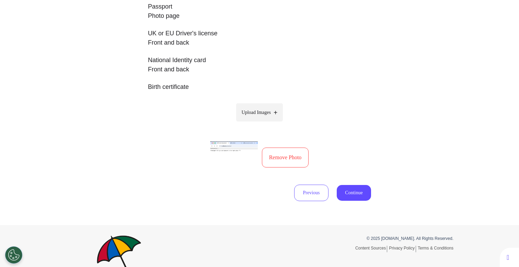
scroll to position [194, 0]
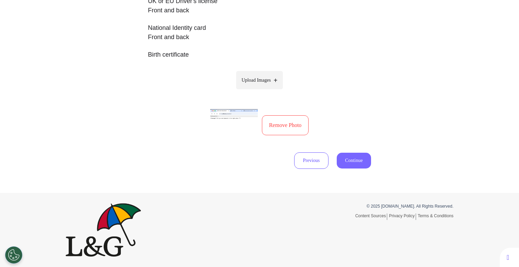
click at [359, 164] on button "Continue" at bounding box center [354, 161] width 34 height 16
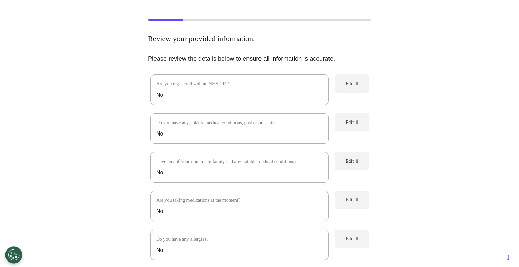
scroll to position [158, 0]
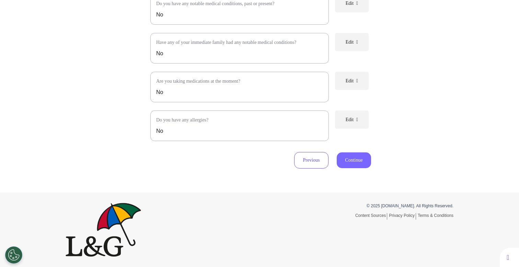
click at [346, 155] on button "Continue" at bounding box center [354, 160] width 34 height 16
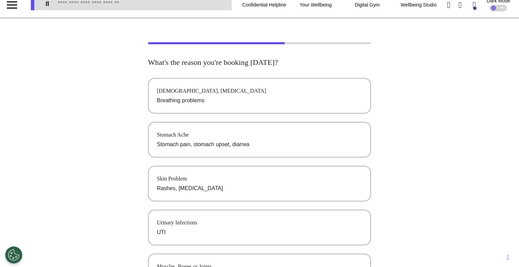
scroll to position [0, 0]
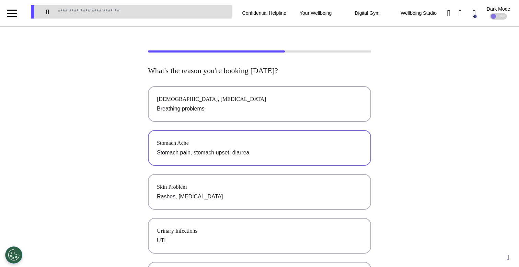
click at [298, 139] on div "Stomach Ache" at bounding box center [259, 143] width 205 height 8
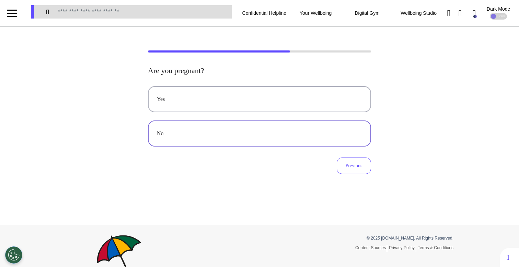
click at [303, 135] on div "No" at bounding box center [259, 133] width 205 height 8
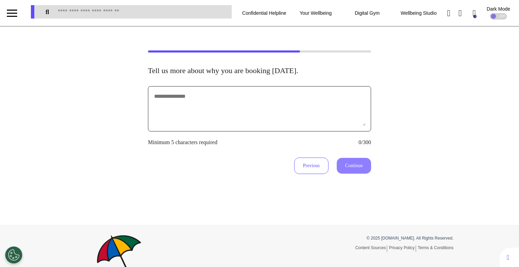
click at [278, 125] on textarea at bounding box center [259, 109] width 212 height 34
type textarea "********"
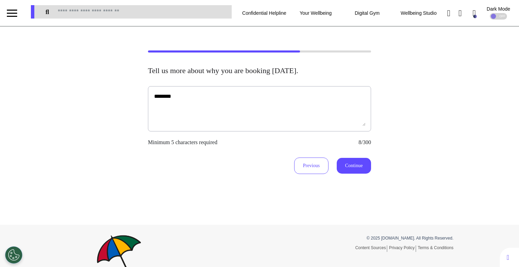
click at [354, 174] on div "Previous Continue" at bounding box center [259, 165] width 223 height 16
click at [349, 165] on button "Continue" at bounding box center [354, 166] width 34 height 16
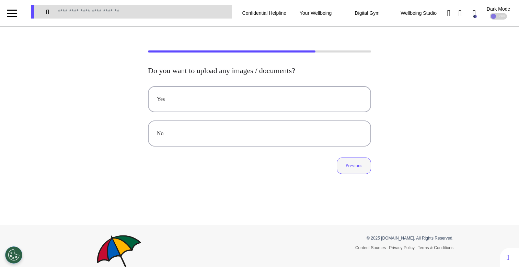
click at [349, 165] on button "Previous" at bounding box center [354, 165] width 34 height 16
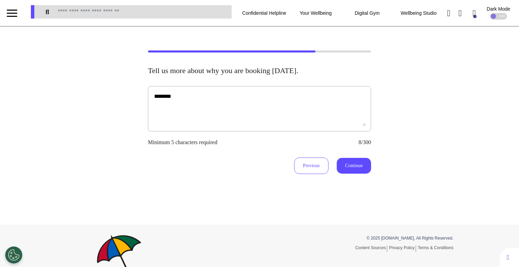
click at [363, 177] on div "Tell us more about why you are booking [DATE]. ******** Minimum 5 characters re…" at bounding box center [259, 125] width 519 height 198
click at [348, 171] on button "Continue" at bounding box center [354, 166] width 34 height 16
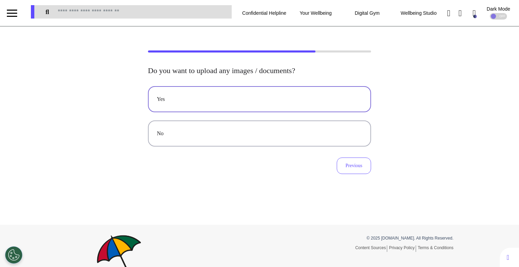
click at [252, 103] on div "Yes" at bounding box center [259, 99] width 205 height 8
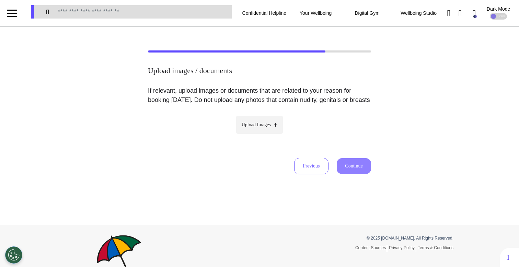
click at [252, 128] on span "Upload Images" at bounding box center [256, 124] width 29 height 7
click at [252, 136] on input "Upload Images" at bounding box center [259, 139] width 65 height 7
type input "**********"
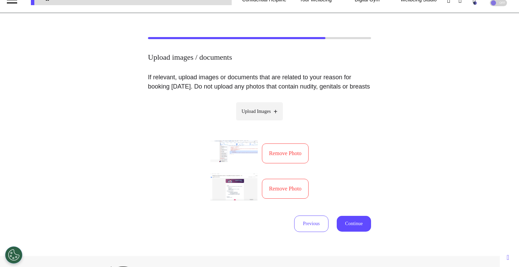
scroll to position [57, 0]
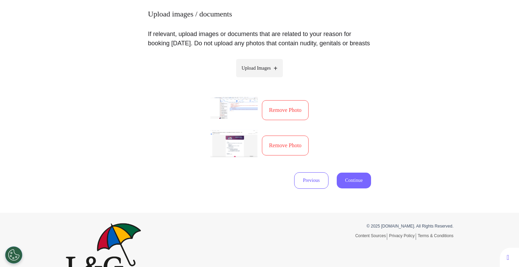
click at [355, 188] on button "Continue" at bounding box center [354, 181] width 34 height 16
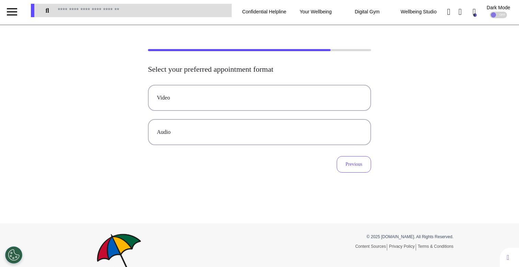
scroll to position [0, 0]
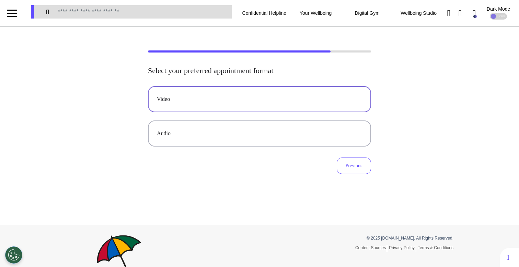
click at [310, 107] on button "Video" at bounding box center [259, 99] width 223 height 26
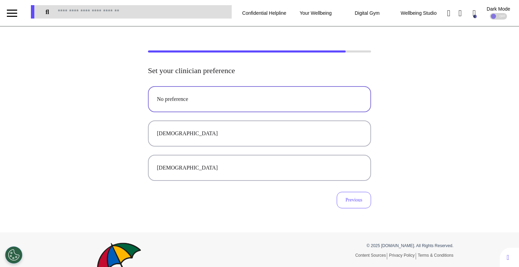
click at [195, 97] on div "No preference" at bounding box center [259, 99] width 205 height 8
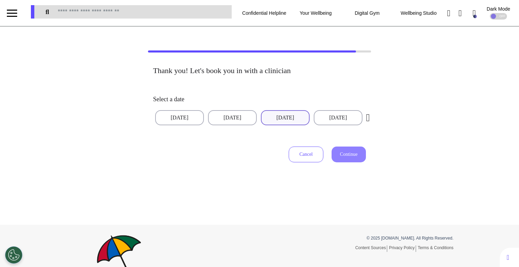
click at [276, 116] on button "[DATE]" at bounding box center [285, 117] width 49 height 15
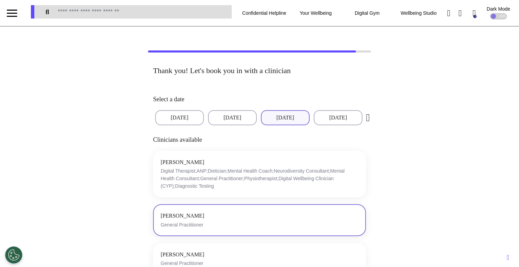
click at [297, 208] on button "[PERSON_NAME] General Practitioner" at bounding box center [259, 220] width 213 height 32
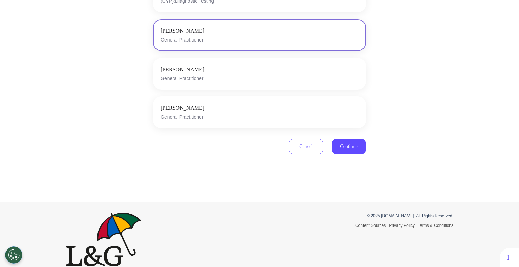
scroll to position [195, 0]
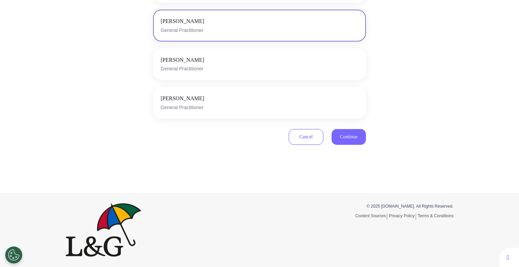
click at [345, 139] on span "Continue" at bounding box center [348, 136] width 17 height 5
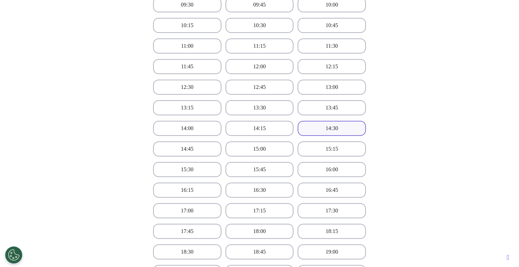
click at [330, 134] on button "14:30" at bounding box center [331, 128] width 68 height 15
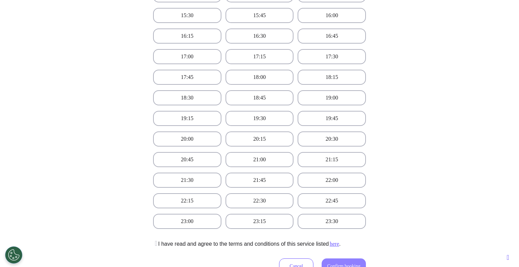
scroll to position [493, 0]
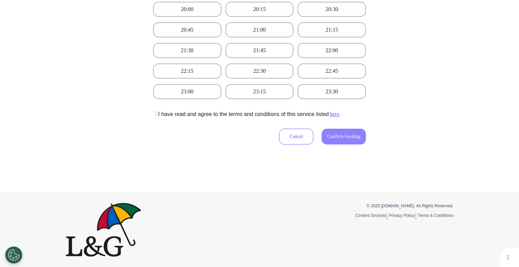
click at [153, 114] on icon at bounding box center [155, 113] width 4 height 7
click at [330, 132] on button "Confirm booking" at bounding box center [343, 137] width 44 height 16
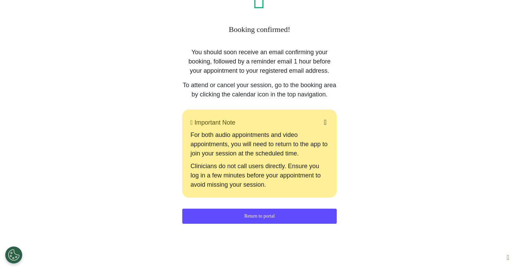
scroll to position [0, 0]
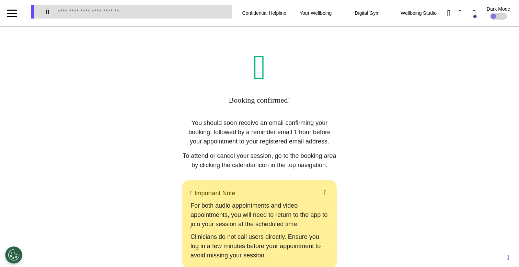
click at [16, 16] on div at bounding box center [12, 16] width 10 height 1
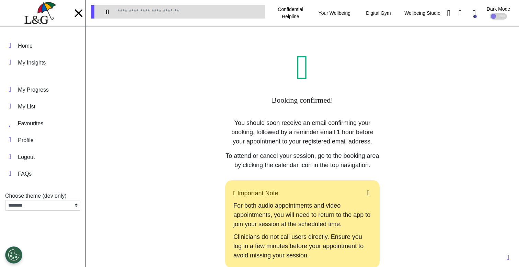
click at [47, 12] on img at bounding box center [39, 13] width 31 height 22
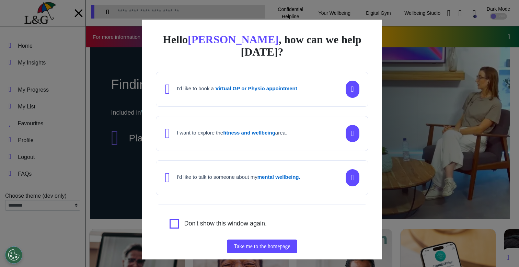
scroll to position [0, 259]
click at [418, 117] on div "Hello [PERSON_NAME] , how can we help [DATE]? I'd like to book a Virtual GP or …" at bounding box center [259, 133] width 519 height 267
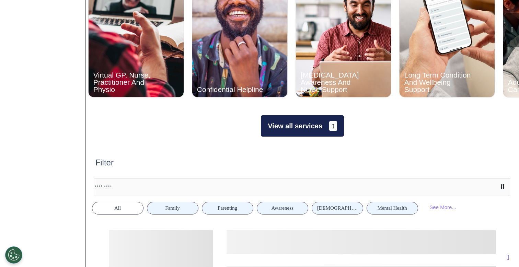
click at [297, 125] on button "View all services" at bounding box center [302, 125] width 83 height 21
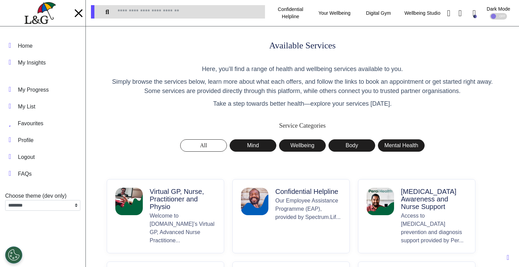
click at [185, 194] on p "Virtual GP, Nurse, Practitioner and Physio" at bounding box center [183, 199] width 66 height 23
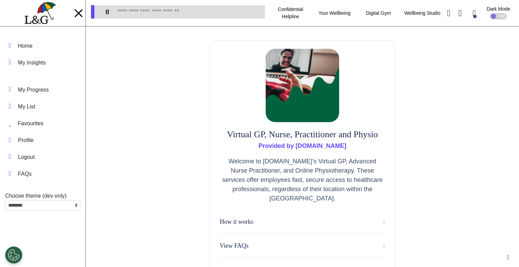
click at [82, 13] on div at bounding box center [78, 13] width 10 height 1
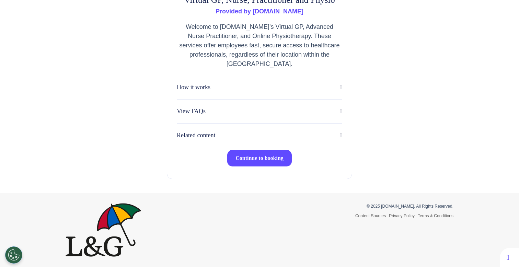
click at [266, 155] on span "Continue to booking" at bounding box center [259, 158] width 48 height 6
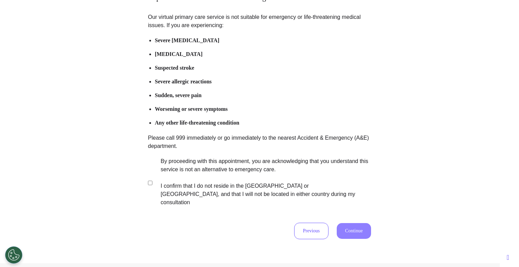
scroll to position [108, 0]
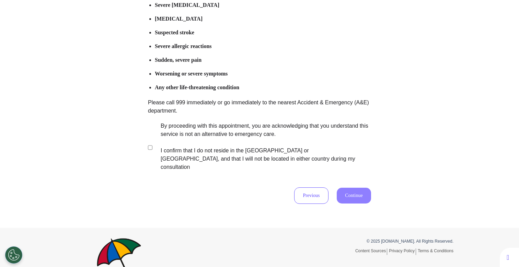
click at [241, 155] on label "By proceeding with this appointment, you are acknowledging that you understand …" at bounding box center [261, 146] width 215 height 49
click at [353, 188] on button "Continue" at bounding box center [354, 196] width 34 height 16
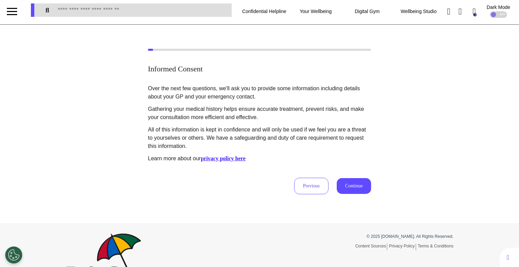
scroll to position [0, 0]
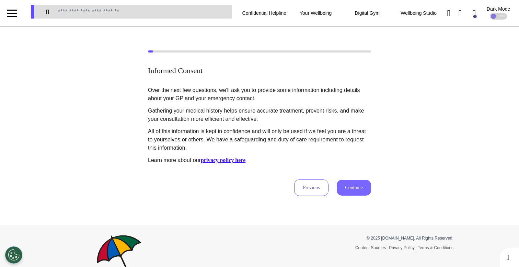
click at [353, 191] on button "Continue" at bounding box center [354, 188] width 34 height 16
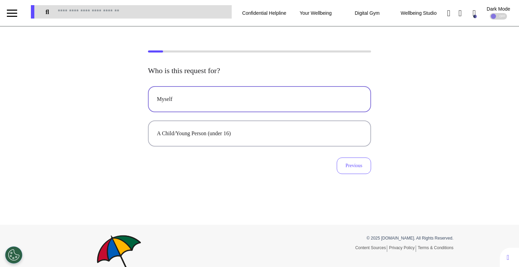
click at [241, 96] on div "Myself" at bounding box center [259, 99] width 205 height 8
select select "****"
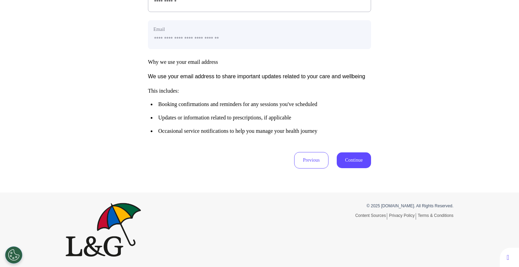
scroll to position [341, 0]
click at [353, 162] on button "Continue" at bounding box center [354, 160] width 34 height 16
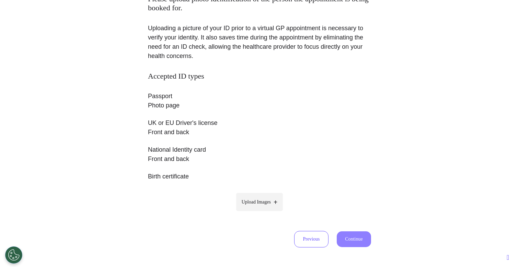
scroll to position [74, 0]
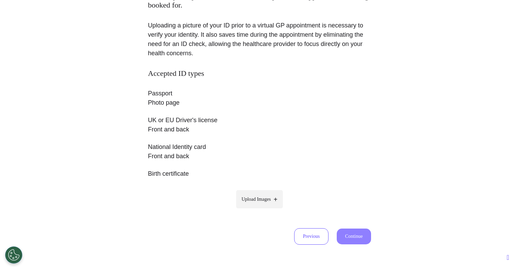
click at [250, 193] on label "Upload Images" at bounding box center [259, 199] width 47 height 18
click at [250, 210] on input "Upload Images" at bounding box center [259, 213] width 65 height 7
click at [250, 195] on label "Upload Images" at bounding box center [259, 199] width 47 height 18
click at [250, 210] on input "Upload Images" at bounding box center [259, 213] width 65 height 7
type input "**********"
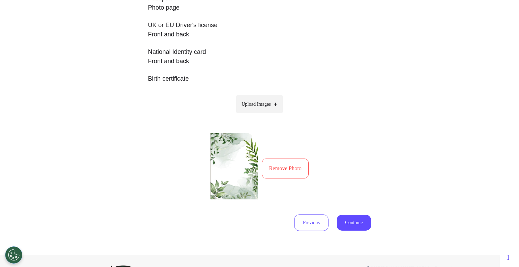
scroll to position [164, 0]
